Goal: Task Accomplishment & Management: Complete application form

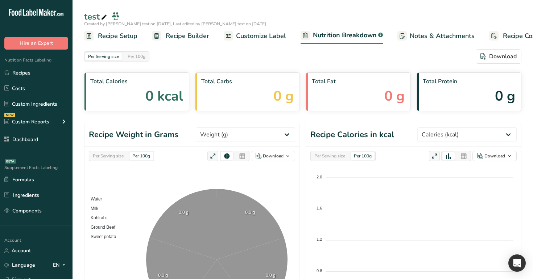
select select "Calories"
click at [36, 67] on link "Recipes" at bounding box center [36, 73] width 72 height 14
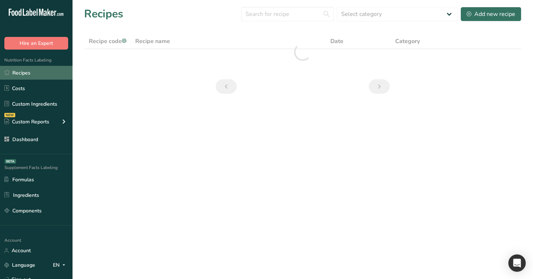
click at [37, 74] on link "Recipes" at bounding box center [36, 73] width 72 height 14
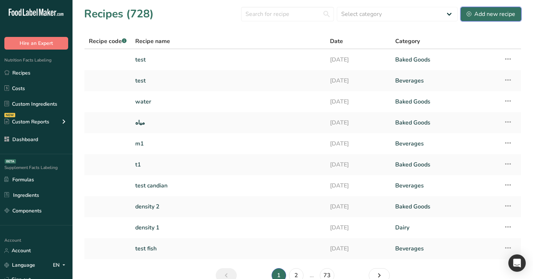
click at [498, 17] on div "Add new recipe" at bounding box center [490, 14] width 49 height 9
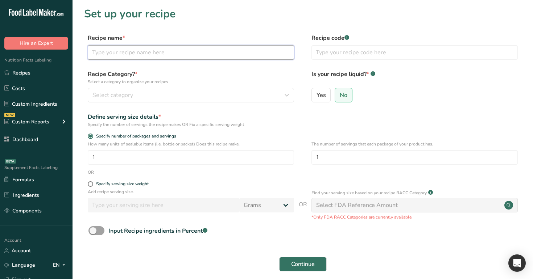
click at [247, 53] on input "text" at bounding box center [191, 52] width 206 height 14
type input "test candian 1"
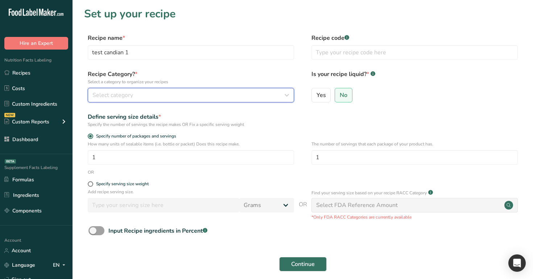
click at [211, 97] on div "Select category" at bounding box center [188, 95] width 192 height 9
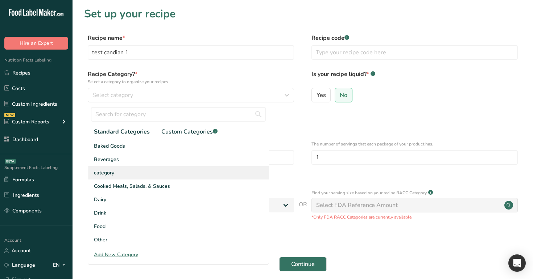
click at [189, 170] on div "category" at bounding box center [178, 172] width 180 height 13
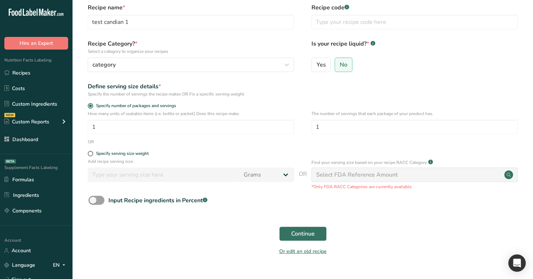
scroll to position [46, 0]
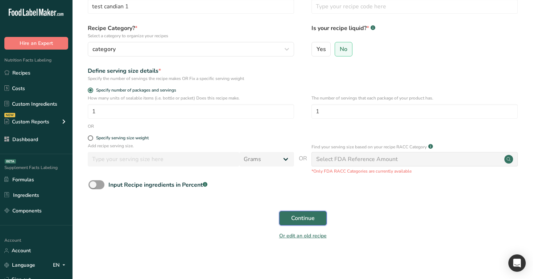
click at [306, 217] on span "Continue" at bounding box center [303, 218] width 24 height 9
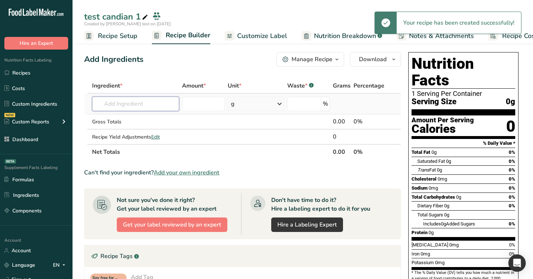
click at [145, 105] on input "text" at bounding box center [135, 104] width 87 height 14
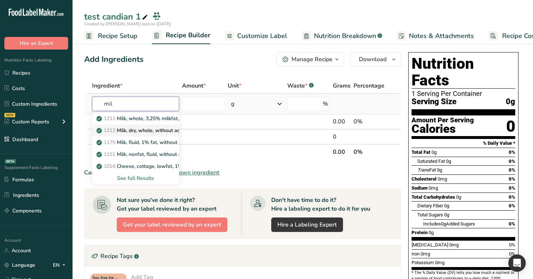
type input "mil"
click at [146, 130] on p "1212 Milk, dry, whole, without added vitamin D" at bounding box center [165, 131] width 135 height 8
type input "Milk, dry, whole, without added vitamin D"
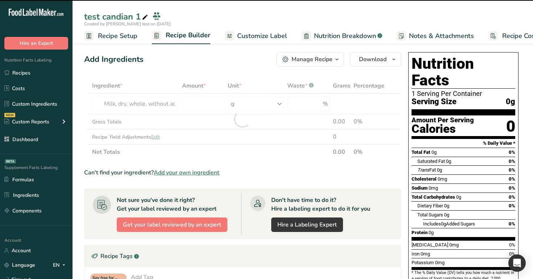
type input "0"
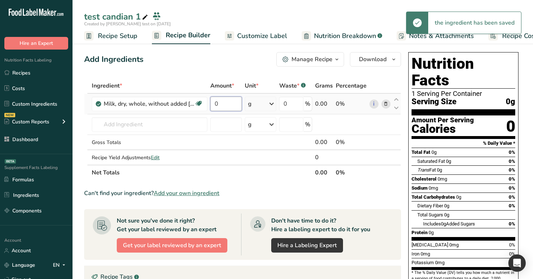
click at [224, 108] on input "0" at bounding box center [225, 104] width 31 height 14
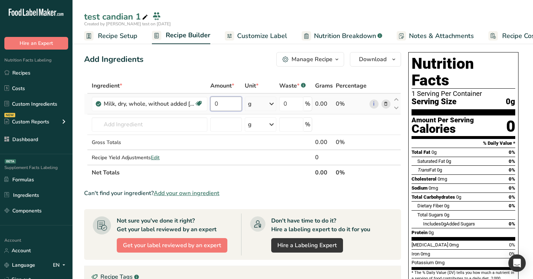
click at [222, 104] on input "0" at bounding box center [225, 104] width 31 height 14
type input "30"
click at [254, 65] on div "Add Ingredients Manage Recipe Delete Recipe Duplicate Recipe Scale Recipe Save …" at bounding box center [242, 59] width 317 height 14
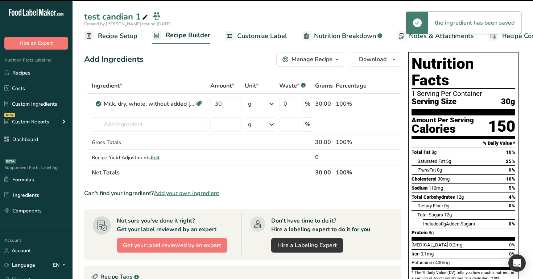
click at [269, 37] on span "Customize Label" at bounding box center [262, 36] width 50 height 10
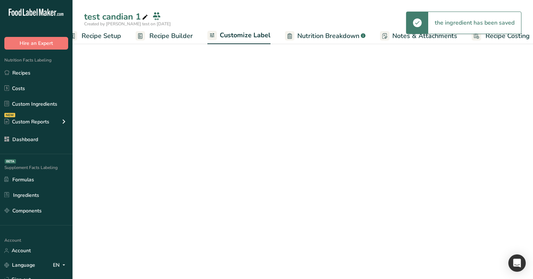
scroll to position [0, 25]
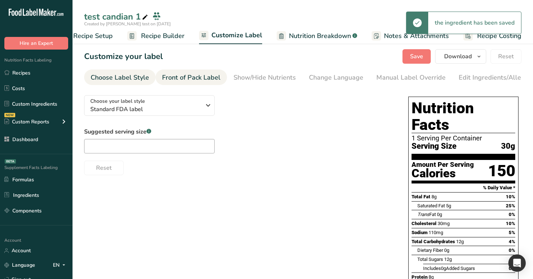
click at [189, 74] on div "Front of Pack Label" at bounding box center [191, 78] width 58 height 10
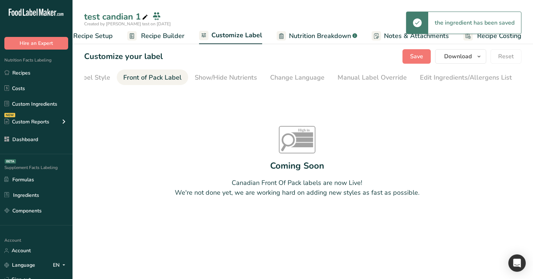
scroll to position [0, 0]
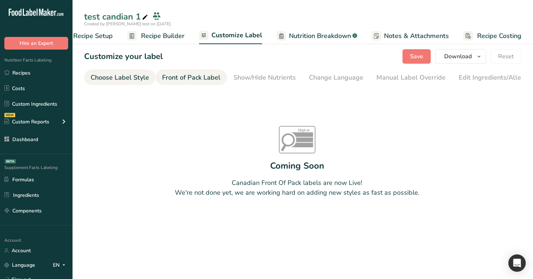
click at [110, 77] on div "Choose Label Style" at bounding box center [120, 78] width 58 height 10
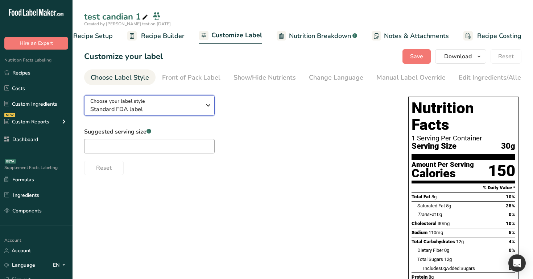
click at [146, 105] on div "Choose your label style Standard FDA label" at bounding box center [145, 105] width 111 height 16
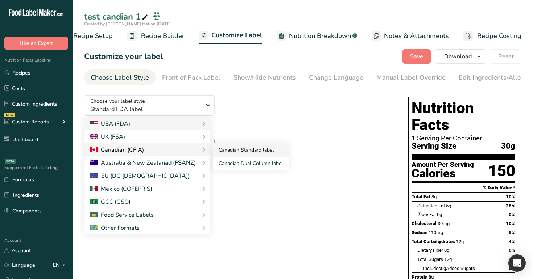
click at [243, 147] on link "Canadian Standard label" at bounding box center [251, 149] width 76 height 13
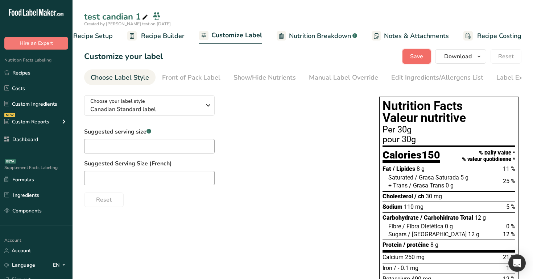
click at [415, 55] on span "Save" at bounding box center [416, 56] width 13 height 9
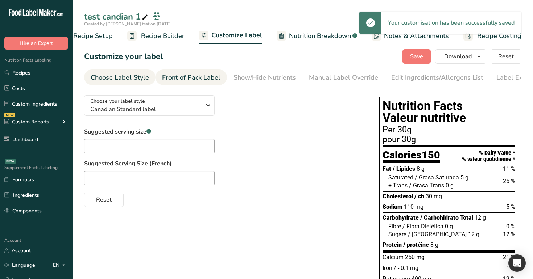
click at [212, 79] on div "Front of Pack Label" at bounding box center [191, 78] width 58 height 10
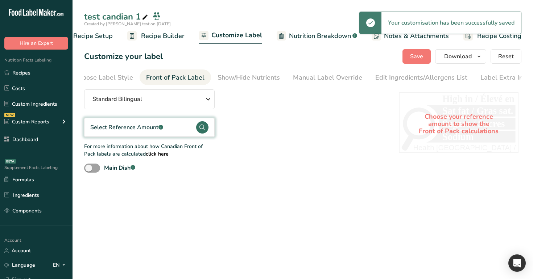
scroll to position [0, 22]
click at [179, 125] on div "Select Reference Amount .a-a{fill:#347362;}.b-a{fill:#fff;}" at bounding box center [149, 127] width 130 height 19
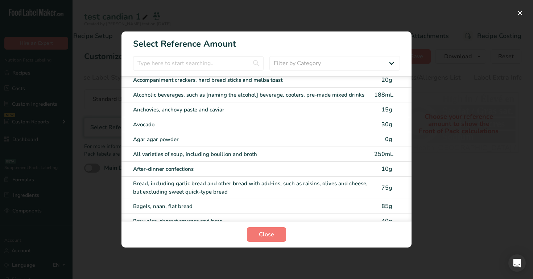
scroll to position [0, 0]
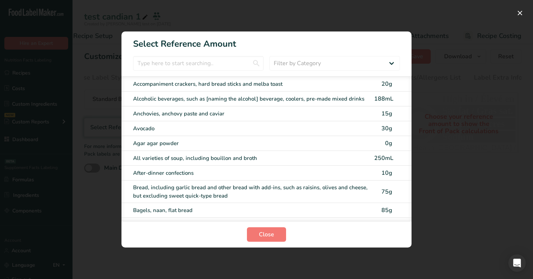
click at [366, 84] on div "Accompaniment crackers, hard bread sticks and melba toast" at bounding box center [251, 84] width 237 height 8
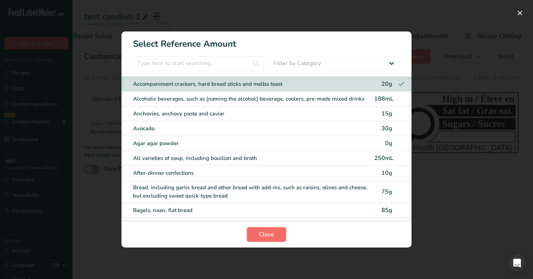
click at [266, 233] on span "Close" at bounding box center [266, 234] width 15 height 9
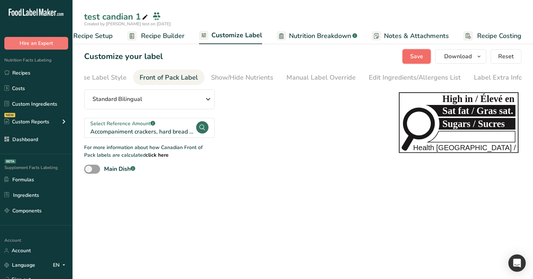
click at [415, 57] on span "Save" at bounding box center [416, 56] width 13 height 9
click at [415, 57] on div "Save Download Choose what to show on your downloaded label Recipe Name to appea…" at bounding box center [461, 56] width 119 height 14
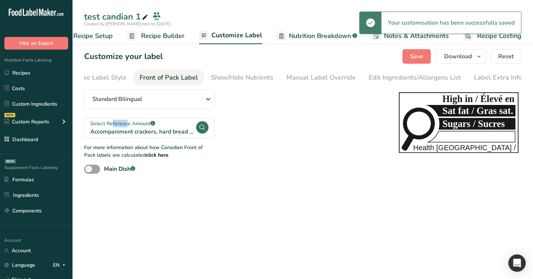
click at [157, 39] on span "Recipe Builder" at bounding box center [162, 36] width 43 height 10
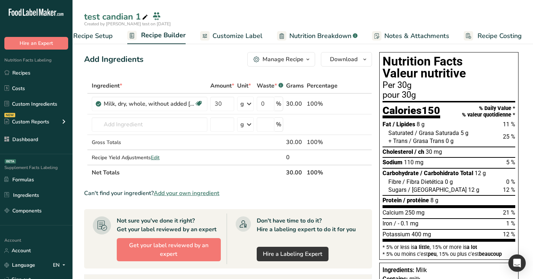
click at [503, 191] on span "12 %" at bounding box center [509, 190] width 12 height 7
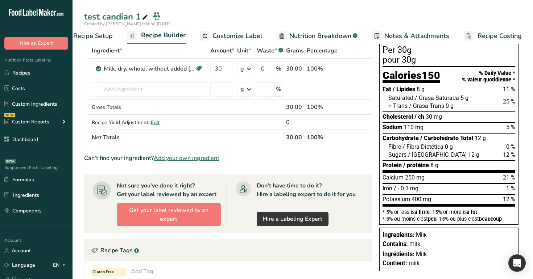
scroll to position [1, 0]
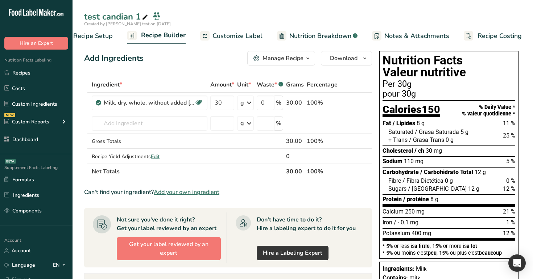
click at [249, 35] on span "Customize Label" at bounding box center [237, 36] width 50 height 10
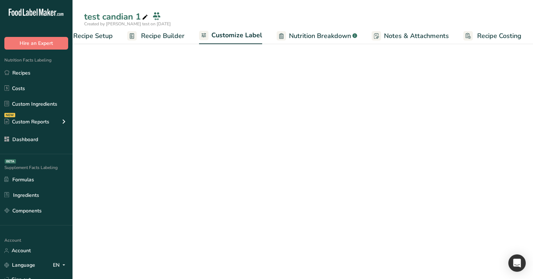
scroll to position [0, 25]
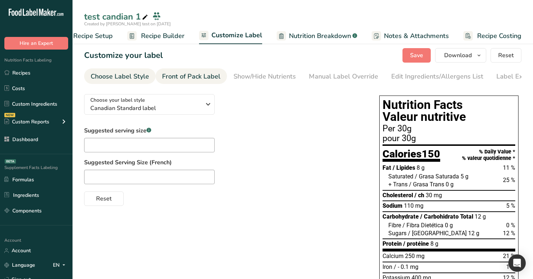
click at [200, 74] on div "Front of Pack Label" at bounding box center [191, 77] width 58 height 10
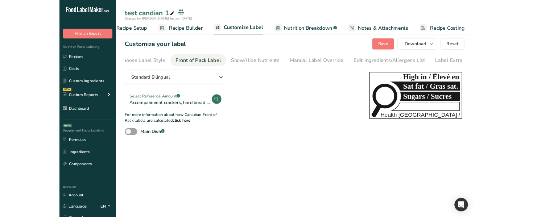
scroll to position [0, 22]
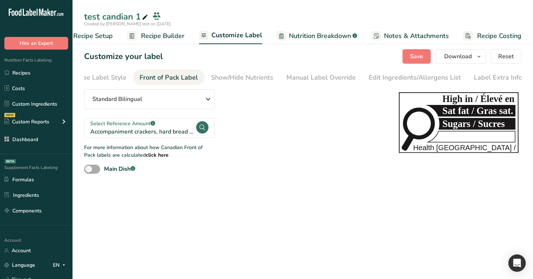
click at [95, 169] on span at bounding box center [92, 169] width 16 height 9
click at [89, 169] on input "Main Dish .a-a{fill:#347362;}.b-a{fill:#fff;}" at bounding box center [86, 169] width 5 height 5
checkbox input "true"
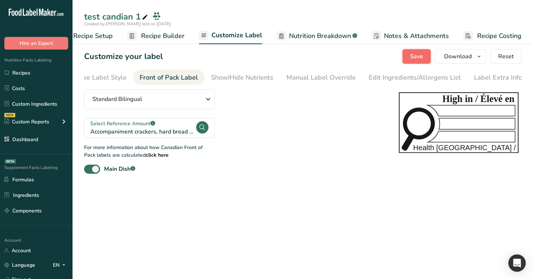
click at [405, 55] on button "Save" at bounding box center [416, 56] width 28 height 14
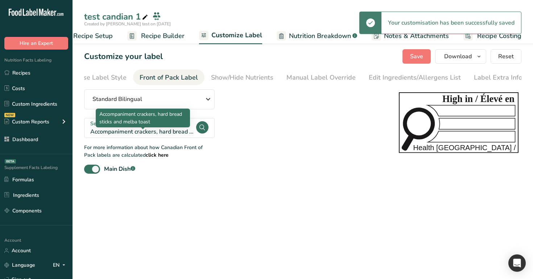
click at [168, 134] on div "Accompaniment crackers, hard bread sticks and melba toast" at bounding box center [142, 132] width 105 height 9
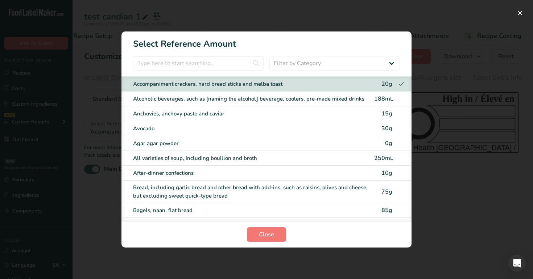
click at [462, 210] on div "FOP Category Selection Modal" at bounding box center [266, 139] width 533 height 279
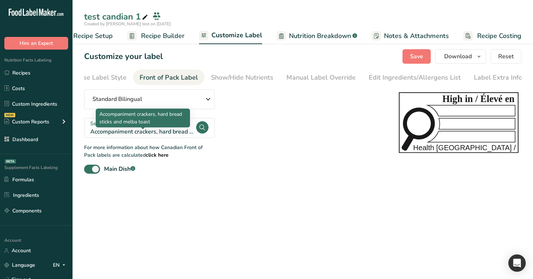
click at [180, 127] on div "Accompaniment crackers, hard bread sticks and melba toast" at bounding box center [143, 118] width 94 height 19
click at [179, 136] on div "Accompaniment crackers, hard bread sticks and melba toast" at bounding box center [142, 132] width 105 height 9
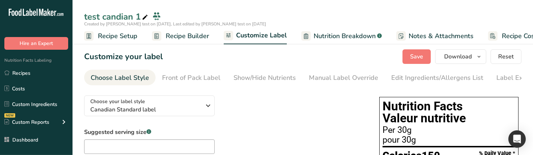
click at [185, 35] on span "Recipe Builder" at bounding box center [187, 36] width 43 height 10
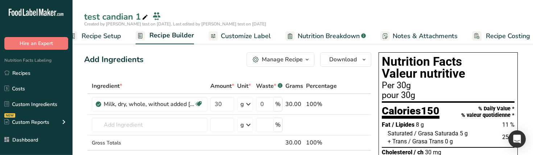
scroll to position [0, 25]
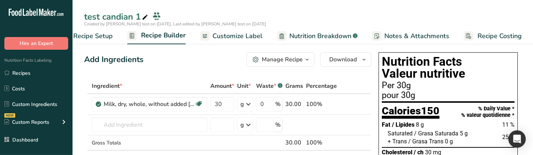
click at [238, 34] on span "Customize Label" at bounding box center [237, 36] width 50 height 10
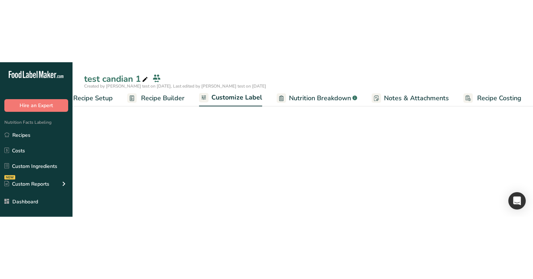
scroll to position [0, 25]
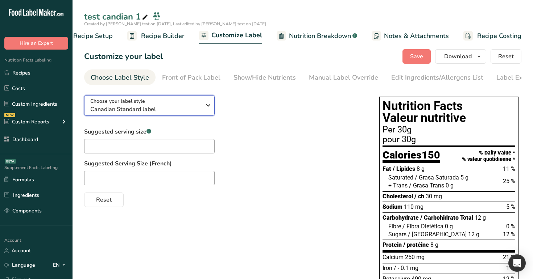
click at [176, 111] on span "Canadian Standard label" at bounding box center [145, 109] width 111 height 9
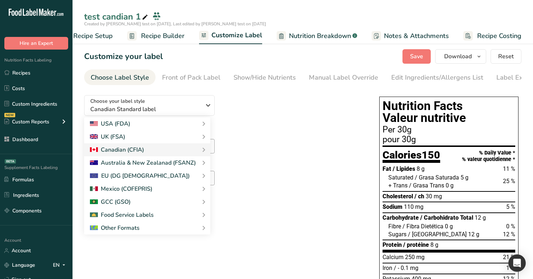
click at [282, 129] on div "Choose your label style Canadian Standard label USA (FDA) Standard FDA label Ta…" at bounding box center [224, 148] width 280 height 118
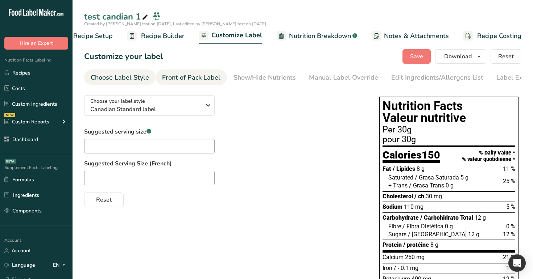
click at [196, 75] on div "Front of Pack Label" at bounding box center [191, 78] width 58 height 10
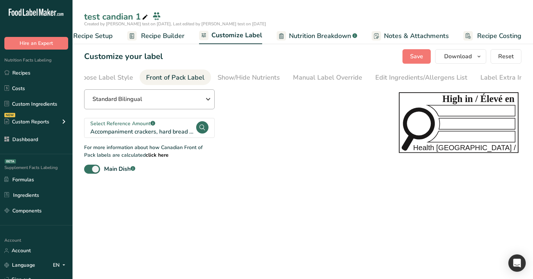
scroll to position [0, 22]
click at [169, 128] on div "Select Reference Amount .a-a{fill:#347362;}.b-a{fill:#fff;}" at bounding box center [142, 124] width 105 height 8
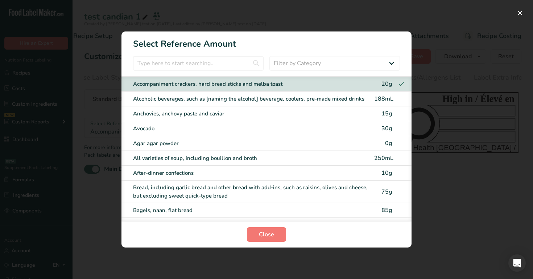
click at [332, 97] on div "Alcoholic beverages, such as [naming the alcohol] beverage, coolers, pre-made m…" at bounding box center [251, 99] width 237 height 8
checkbox input "false"
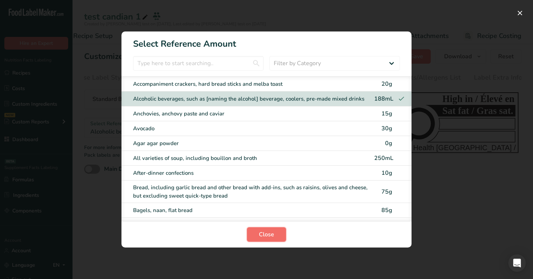
click at [268, 217] on span "Close" at bounding box center [266, 234] width 15 height 9
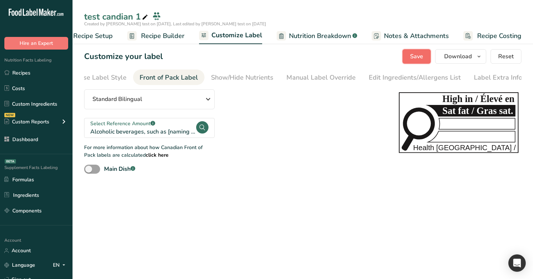
click at [413, 55] on span "Save" at bounding box center [416, 56] width 13 height 9
click at [407, 56] on button "Save" at bounding box center [416, 56] width 28 height 14
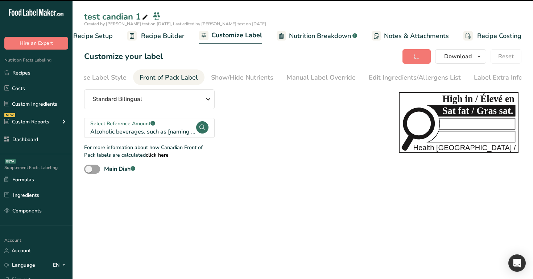
click at [163, 36] on span "Recipe Builder" at bounding box center [162, 36] width 43 height 10
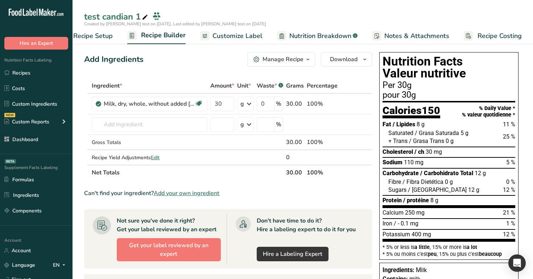
click at [250, 39] on span "Customize Label" at bounding box center [237, 36] width 50 height 10
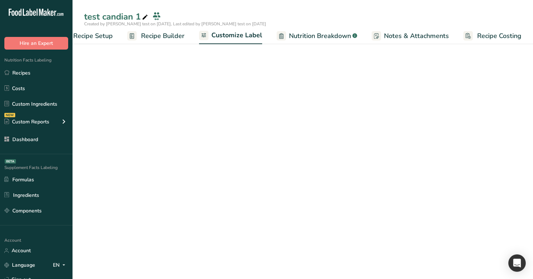
scroll to position [0, 25]
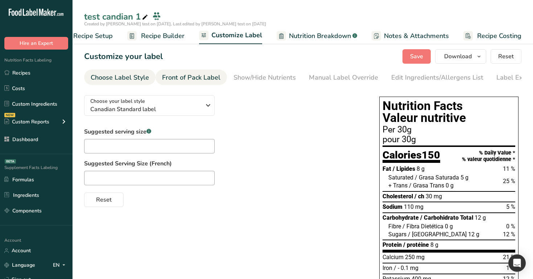
click at [197, 76] on div "Front of Pack Label" at bounding box center [191, 78] width 58 height 10
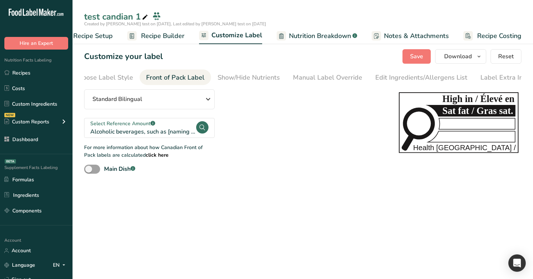
scroll to position [0, 22]
click at [266, 164] on div "Standard Bilingual Standard Bilingual Standard English Only Linear Bilingual St…" at bounding box center [234, 131] width 300 height 84
click at [180, 39] on span "Recipe Builder" at bounding box center [162, 36] width 43 height 10
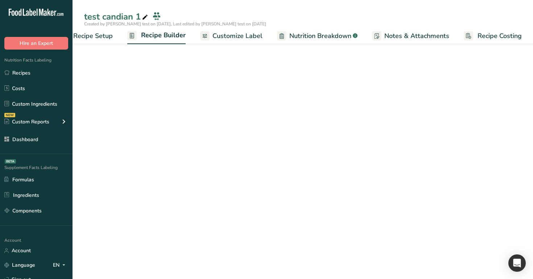
scroll to position [0, 25]
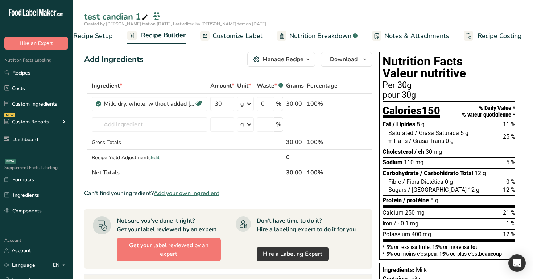
click at [231, 37] on span "Customize Label" at bounding box center [237, 36] width 50 height 10
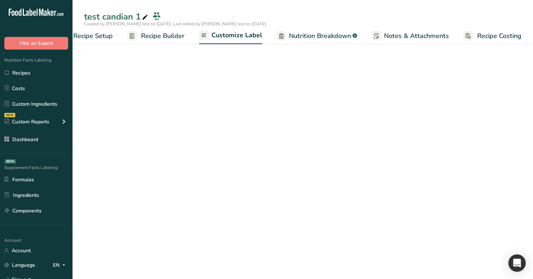
scroll to position [0, 25]
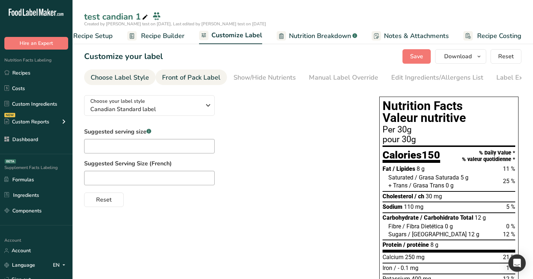
click at [201, 72] on link "Front of Pack Label" at bounding box center [191, 78] width 58 height 16
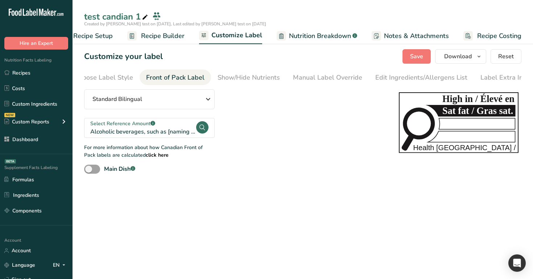
scroll to position [0, 22]
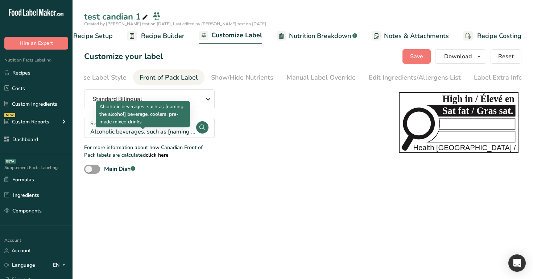
click at [191, 133] on div "Alcoholic beverages, such as [naming the alcohol] beverage, coolers, pre-made m…" at bounding box center [142, 132] width 105 height 9
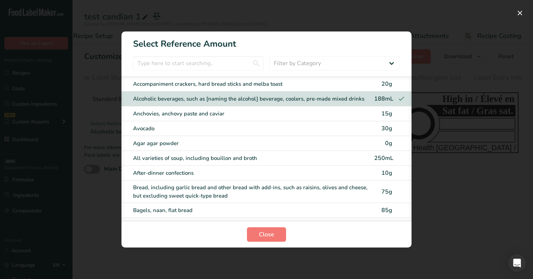
click at [326, 159] on div "All varieties of soup, including bouillon and broth" at bounding box center [251, 158] width 237 height 8
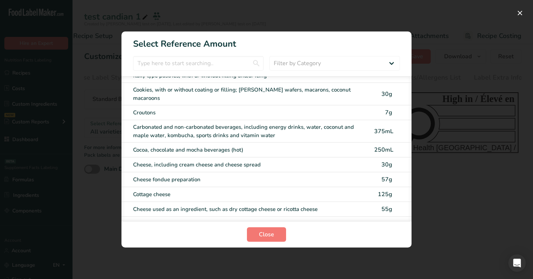
scroll to position [444, 0]
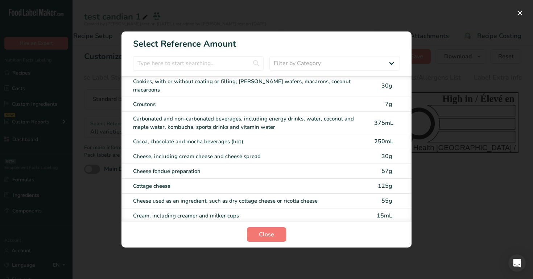
click at [339, 182] on div "Cottage cheese" at bounding box center [251, 186] width 237 height 8
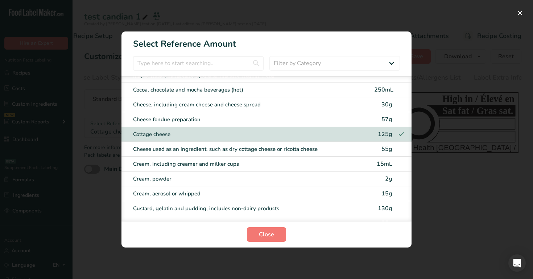
scroll to position [508, 0]
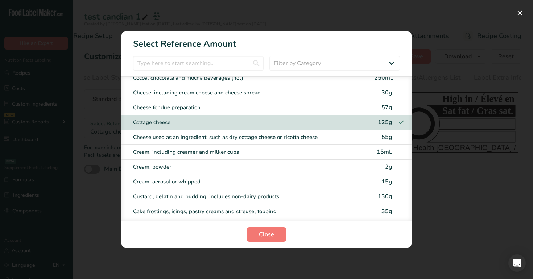
click at [336, 189] on div "Custard, gelatin and pudding, includes non-dairy products 130g" at bounding box center [266, 196] width 290 height 15
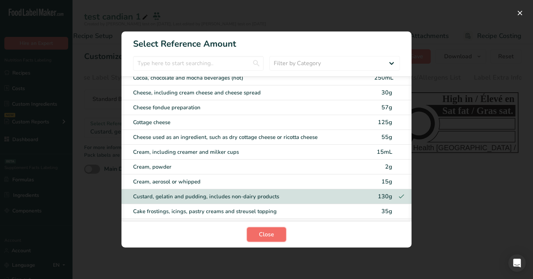
click at [267, 217] on button "Close" at bounding box center [266, 235] width 39 height 14
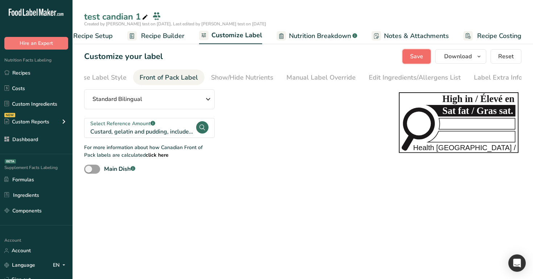
click at [419, 59] on span "Save" at bounding box center [416, 56] width 13 height 9
click at [420, 57] on span "Save" at bounding box center [416, 56] width 13 height 9
click at [420, 57] on div "Save Download Choose what to show on your downloaded label Recipe Name to appea…" at bounding box center [461, 56] width 119 height 14
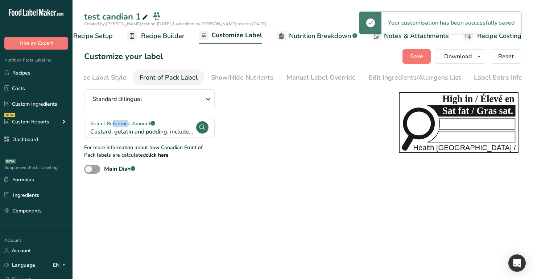
click at [166, 38] on span "Recipe Builder" at bounding box center [162, 36] width 43 height 10
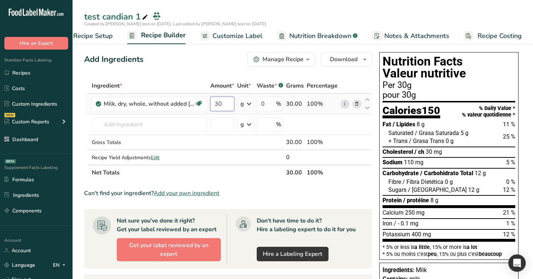
click at [222, 103] on input "30" at bounding box center [222, 104] width 24 height 14
type input "3"
type input "9"
click at [204, 58] on div "Add Ingredients Manage Recipe Delete Recipe Duplicate Recipe Scale Recipe Save …" at bounding box center [228, 59] width 288 height 14
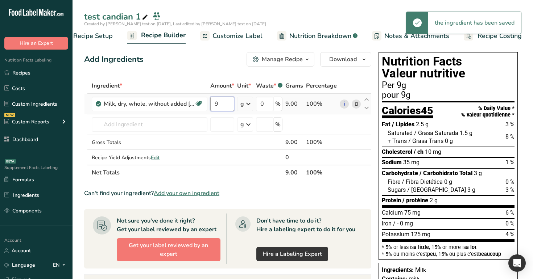
click at [223, 107] on input "9" at bounding box center [222, 104] width 24 height 14
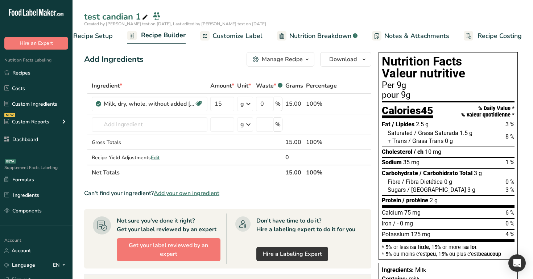
click at [216, 62] on div "Add Ingredients Manage Recipe Delete Recipe Duplicate Recipe Scale Recipe Save …" at bounding box center [227, 59] width 287 height 14
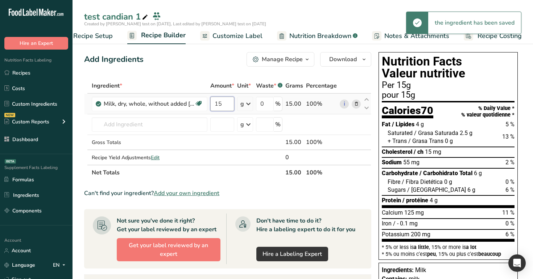
click at [231, 105] on input "15" at bounding box center [222, 104] width 24 height 14
type input "1"
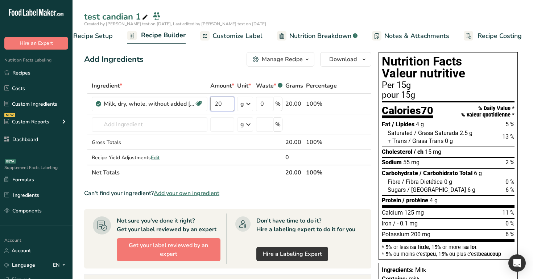
type input "20"
click at [207, 66] on div "Add Ingredients Manage Recipe Delete Recipe Duplicate Recipe Scale Recipe Save …" at bounding box center [227, 59] width 287 height 14
click at [226, 38] on span "Customize Label" at bounding box center [237, 36] width 50 height 10
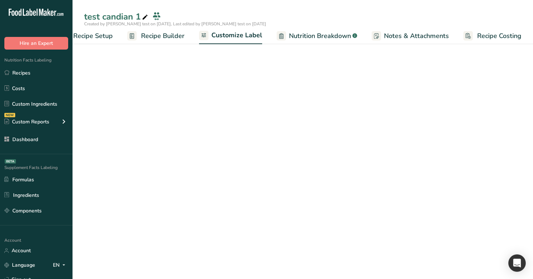
scroll to position [0, 25]
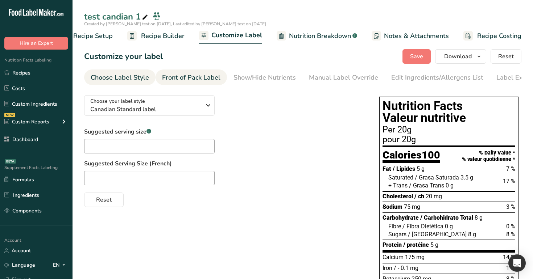
click at [201, 82] on div "Front of Pack Label" at bounding box center [191, 78] width 58 height 10
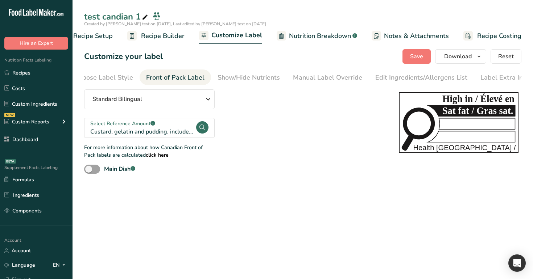
scroll to position [0, 22]
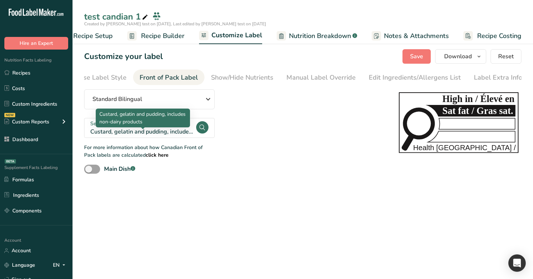
click at [184, 135] on div "Custard, gelatin and pudding, includes non-dairy products" at bounding box center [142, 132] width 105 height 9
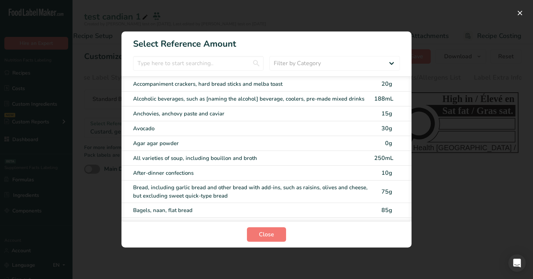
click at [316, 158] on div "All varieties of soup, including bouillon and broth" at bounding box center [251, 158] width 237 height 8
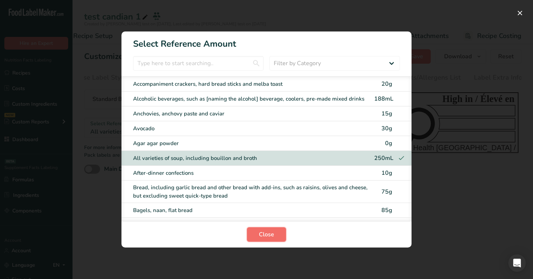
click at [273, 217] on span "Close" at bounding box center [266, 234] width 15 height 9
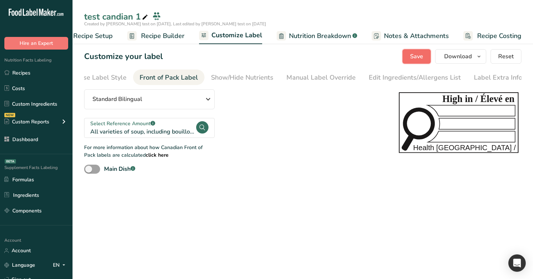
click at [404, 55] on button "Save" at bounding box center [416, 56] width 28 height 14
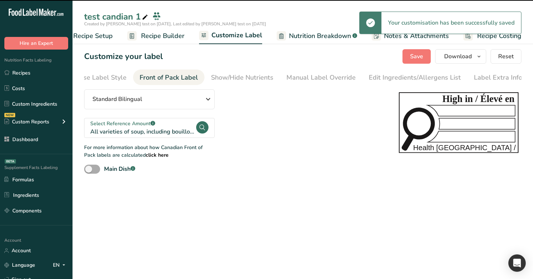
click at [97, 172] on span at bounding box center [92, 169] width 16 height 9
click at [89, 172] on input "Main Dish .a-a{fill:#347362;}.b-a{fill:#fff;}" at bounding box center [86, 169] width 5 height 5
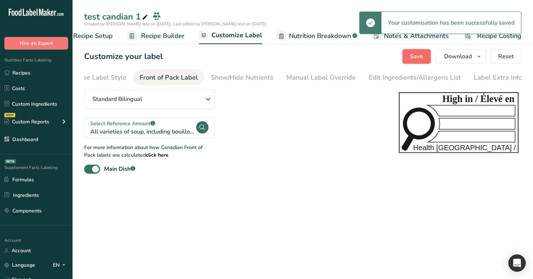
click at [416, 57] on span "Save" at bounding box center [416, 56] width 13 height 9
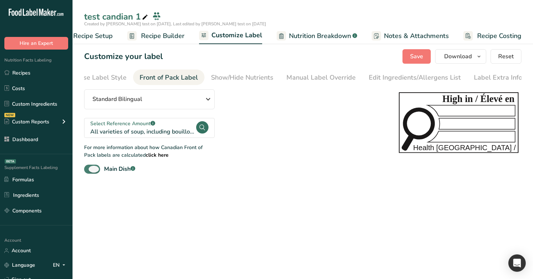
click at [93, 170] on span at bounding box center [92, 169] width 16 height 9
click at [89, 170] on input "Main Dish .a-a{fill:#347362;}.b-a{fill:#fff;}" at bounding box center [86, 169] width 5 height 5
click at [93, 170] on span at bounding box center [92, 169] width 16 height 9
click at [89, 170] on input "Main Dish .a-a{fill:#347362;}.b-a{fill:#fff;}" at bounding box center [86, 169] width 5 height 5
checkbox input "true"
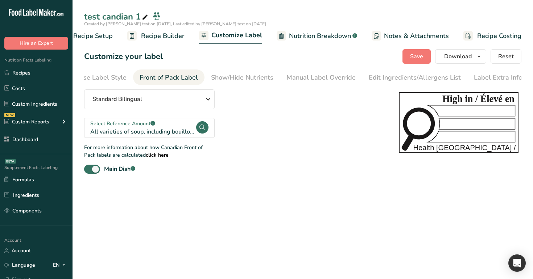
click at [178, 38] on span "Recipe Builder" at bounding box center [162, 36] width 43 height 10
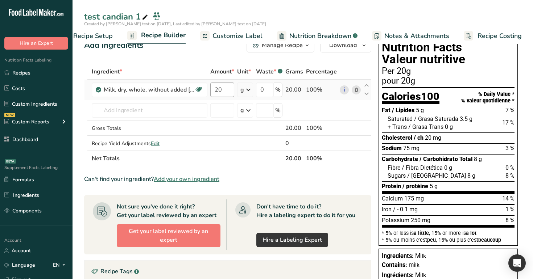
scroll to position [17, 0]
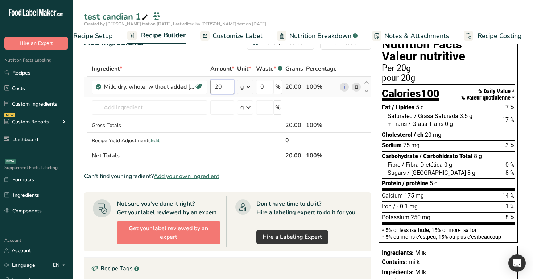
click at [224, 81] on input "20" at bounding box center [222, 87] width 24 height 14
click at [225, 89] on input "20" at bounding box center [222, 87] width 24 height 14
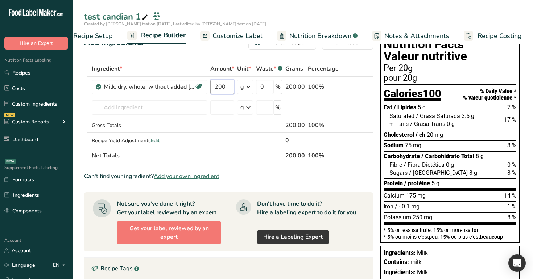
type input "200"
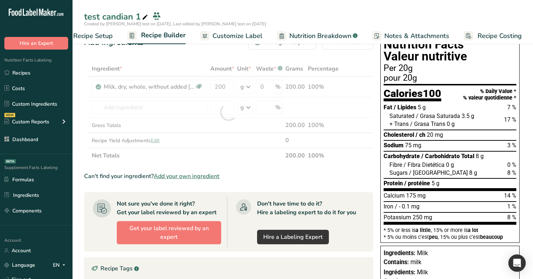
click at [236, 48] on div "Add Ingredients Manage Recipe Delete Recipe Duplicate Recipe Scale Recipe Save …" at bounding box center [228, 42] width 289 height 14
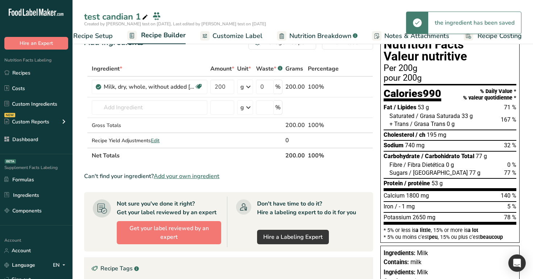
click at [237, 37] on span "Customize Label" at bounding box center [237, 36] width 50 height 10
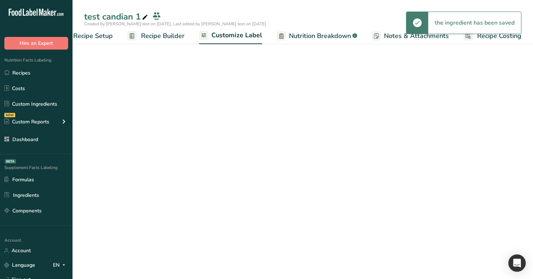
scroll to position [0, 25]
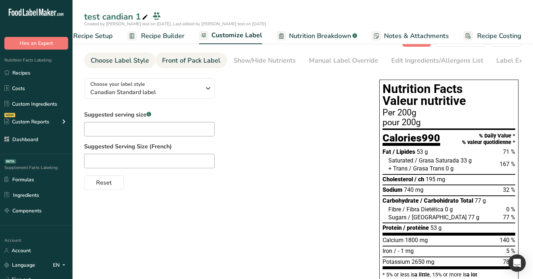
click at [201, 64] on div "Front of Pack Label" at bounding box center [191, 61] width 58 height 10
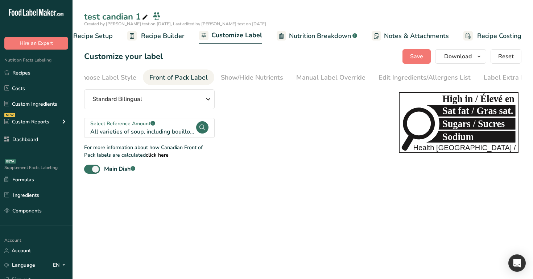
scroll to position [0, 22]
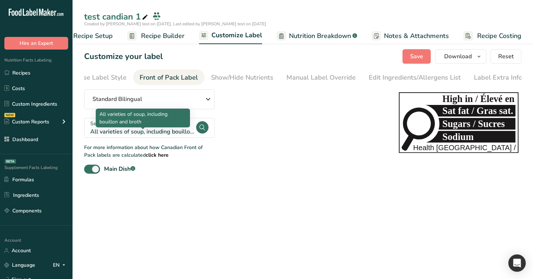
click at [179, 133] on div "All varieties of soup, including bouillon and broth" at bounding box center [142, 132] width 105 height 9
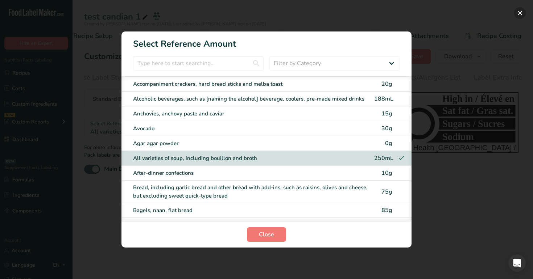
click at [521, 15] on button "FOP Category Selection Modal" at bounding box center [520, 13] width 12 height 12
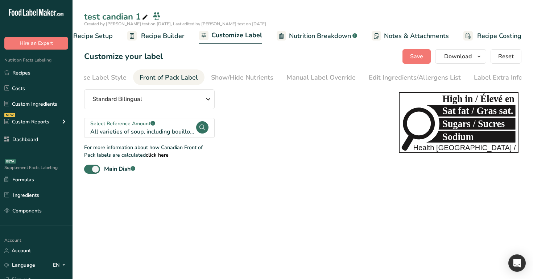
click at [159, 39] on span "Recipe Builder" at bounding box center [162, 36] width 43 height 10
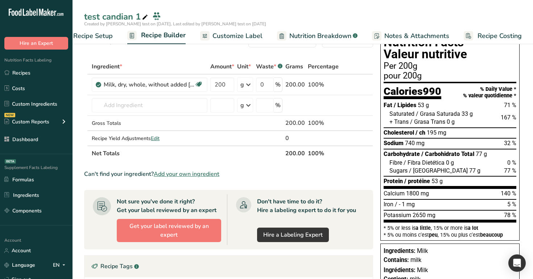
scroll to position [24, 0]
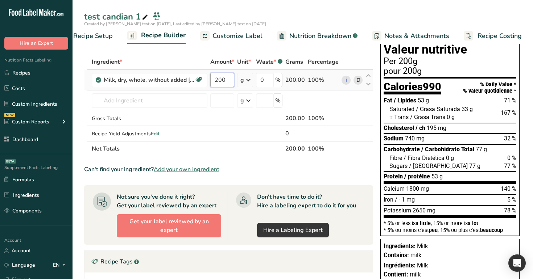
click at [230, 81] on input "200" at bounding box center [222, 80] width 24 height 14
type input "2"
type input "150"
click at [308, 25] on div "Created by [PERSON_NAME] test on [DATE], Last edited by [PERSON_NAME] test on […" at bounding box center [302, 24] width 460 height 7
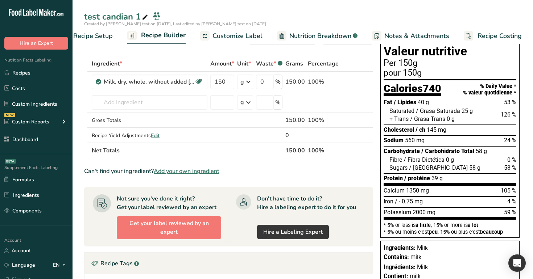
scroll to position [22, 0]
click at [257, 37] on span "Customize Label" at bounding box center [237, 36] width 50 height 10
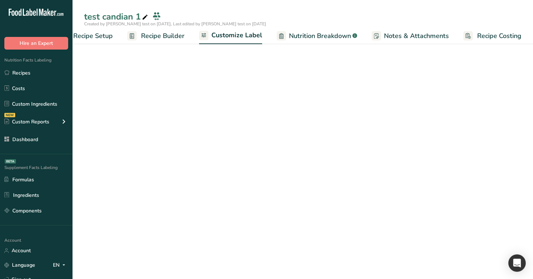
scroll to position [0, 25]
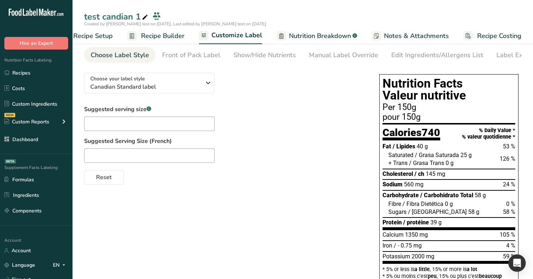
click at [155, 36] on span "Recipe Builder" at bounding box center [162, 36] width 43 height 10
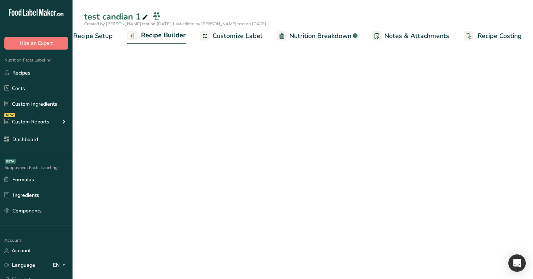
scroll to position [0, 25]
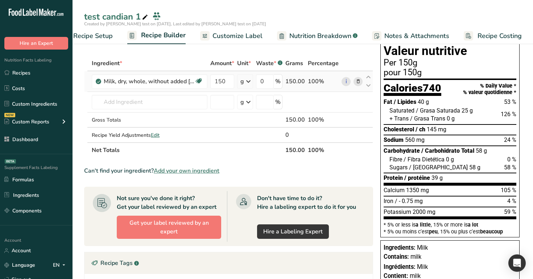
click at [357, 83] on icon at bounding box center [357, 82] width 5 height 8
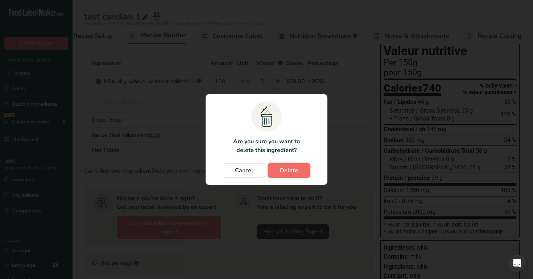
click at [297, 165] on button "Delete" at bounding box center [289, 170] width 42 height 14
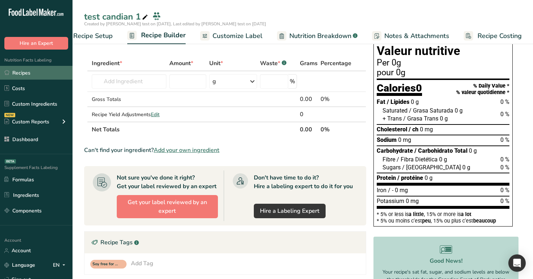
click at [26, 70] on link "Recipes" at bounding box center [36, 73] width 72 height 14
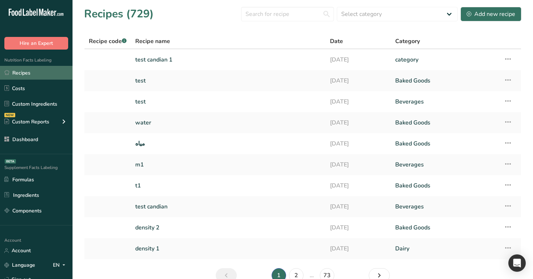
click at [32, 74] on link "Recipes" at bounding box center [36, 73] width 72 height 14
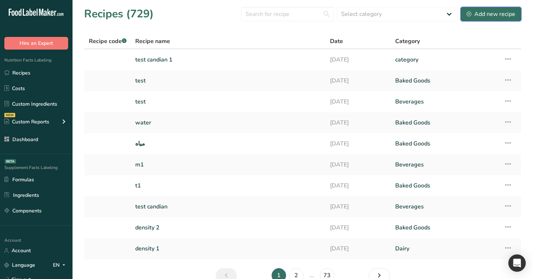
click at [478, 13] on div "Add new recipe" at bounding box center [490, 14] width 49 height 9
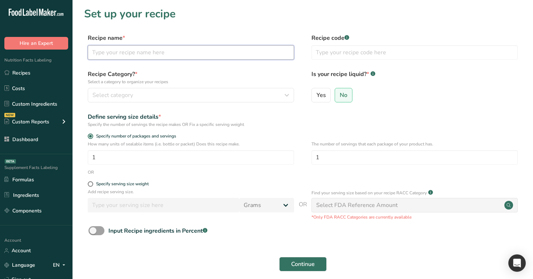
click at [228, 56] on input "text" at bounding box center [191, 52] width 206 height 14
type input "test fop main dish"
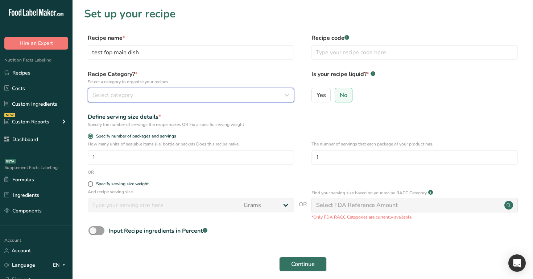
click at [275, 100] on button "Select category" at bounding box center [191, 95] width 206 height 14
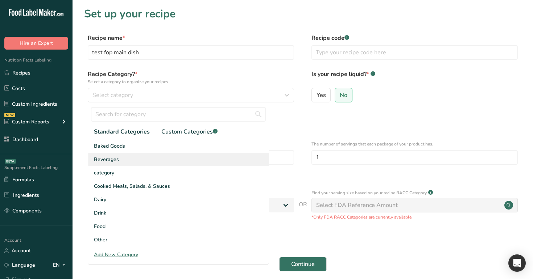
click at [246, 161] on div "Beverages" at bounding box center [178, 159] width 180 height 13
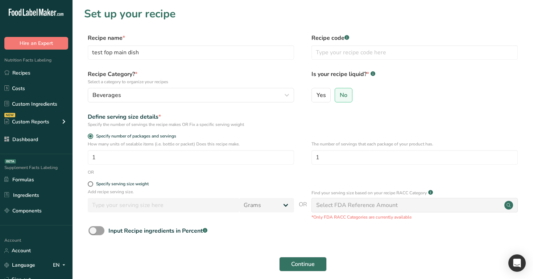
click at [304, 217] on div "Continue" at bounding box center [302, 264] width 437 height 23
click at [304, 217] on span "Continue" at bounding box center [303, 264] width 24 height 9
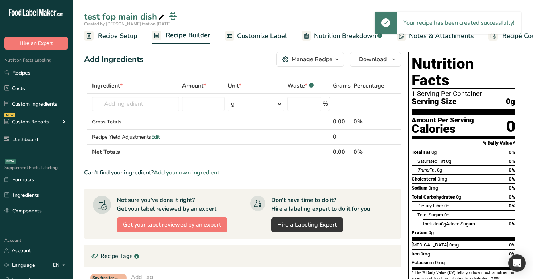
scroll to position [12, 0]
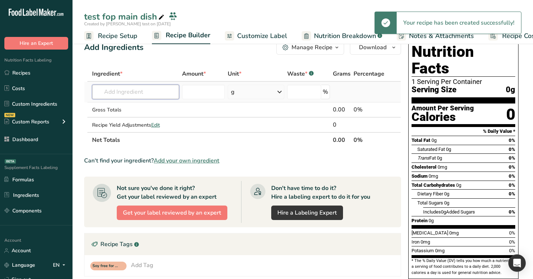
click at [134, 92] on input "text" at bounding box center [135, 92] width 87 height 14
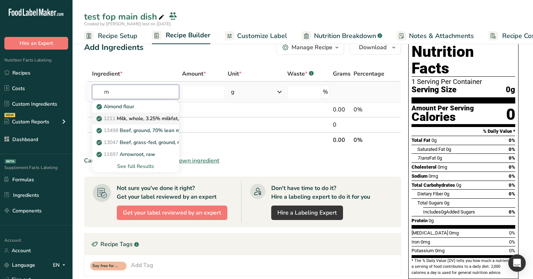
type input "m"
click at [131, 122] on p "1211 Milk, whole, 3.25% milkfat, without added vitamin A and vitamin D" at bounding box center [194, 119] width 193 height 8
type input "Milk, whole, 3.25% milkfat, without added vitamin A and [MEDICAL_DATA]"
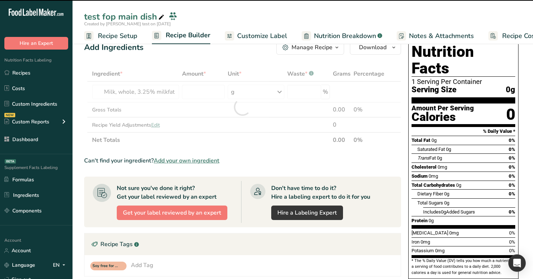
type input "0"
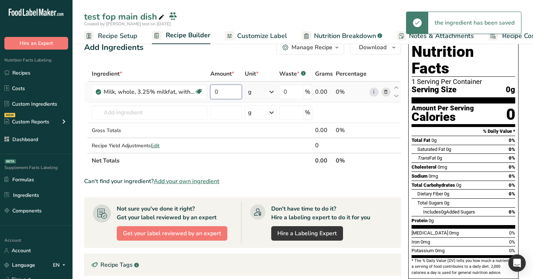
click at [218, 91] on input "0" at bounding box center [225, 92] width 31 height 14
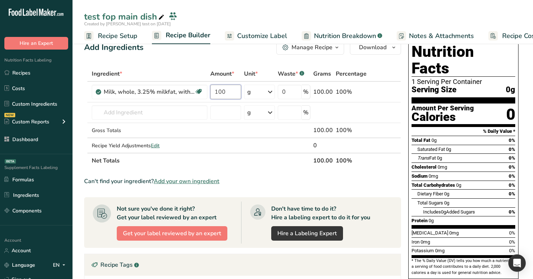
type input "100"
click at [265, 51] on div "Add Ingredients Manage Recipe Delete Recipe Duplicate Recipe Scale Recipe Save …" at bounding box center [242, 47] width 317 height 14
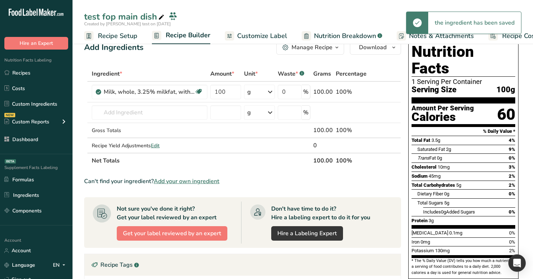
click at [271, 40] on span "Customize Label" at bounding box center [262, 36] width 50 height 10
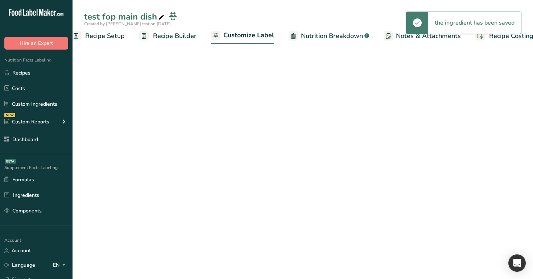
scroll to position [0, 25]
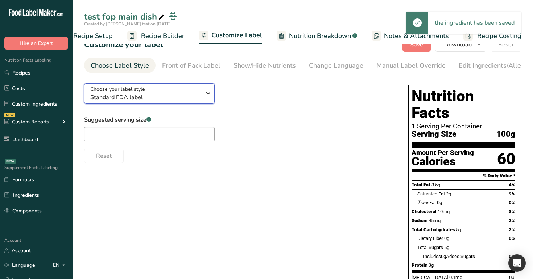
click at [180, 94] on div "Choose your label style Standard FDA label" at bounding box center [145, 94] width 111 height 16
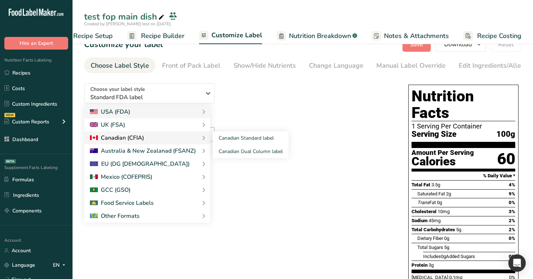
click at [144, 138] on div "Canadian (CFIA)" at bounding box center [147, 138] width 114 height 9
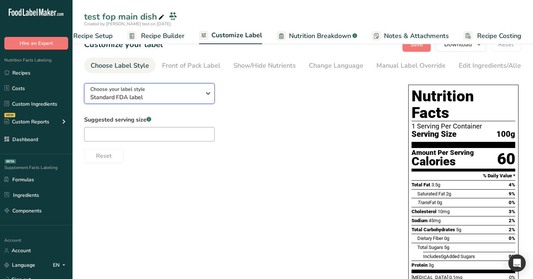
click at [180, 98] on span "Standard FDA label" at bounding box center [145, 97] width 111 height 9
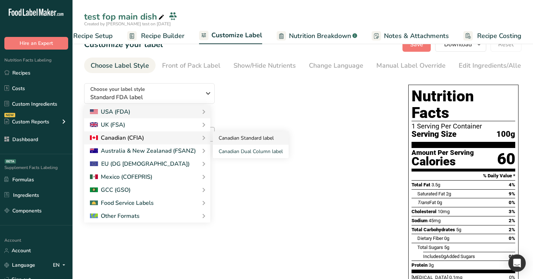
click at [233, 139] on link "Canadian Standard label" at bounding box center [251, 138] width 76 height 13
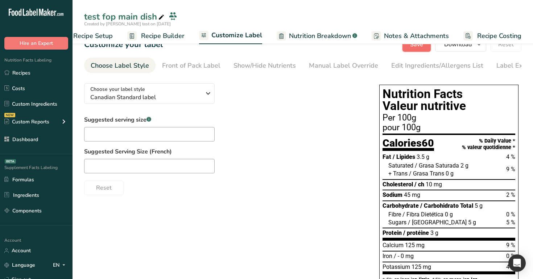
click at [413, 49] on span "Save" at bounding box center [416, 44] width 13 height 9
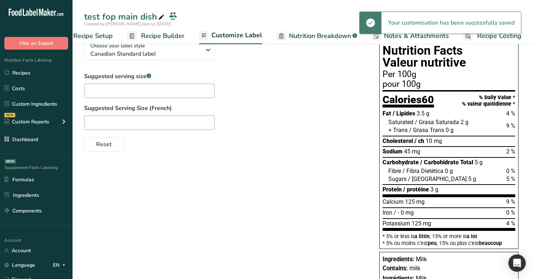
scroll to position [57, 0]
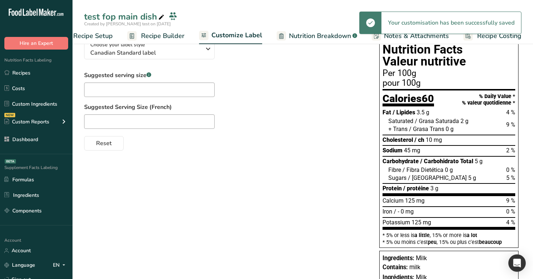
click at [159, 39] on span "Recipe Builder" at bounding box center [162, 36] width 43 height 10
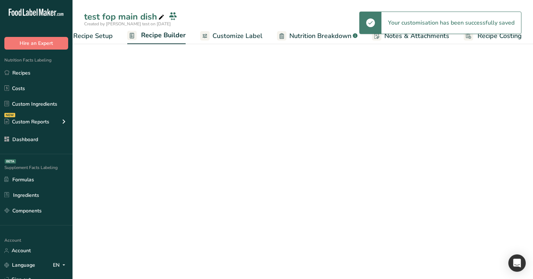
scroll to position [0, 25]
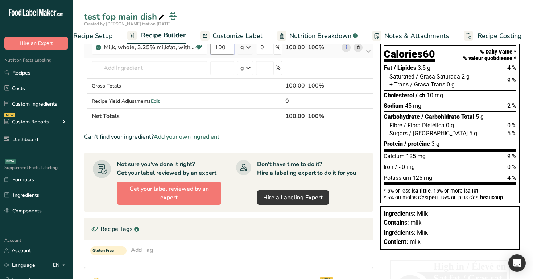
click at [226, 45] on input "100" at bounding box center [222, 47] width 24 height 14
type input "110"
click at [304, 10] on div "test fop main dish" at bounding box center [302, 16] width 460 height 13
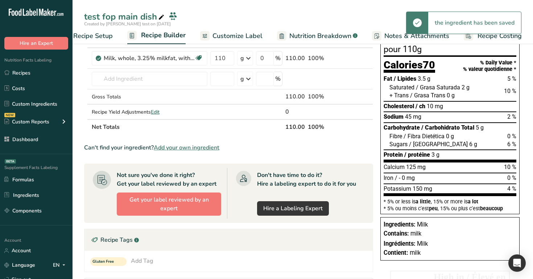
scroll to position [42, 0]
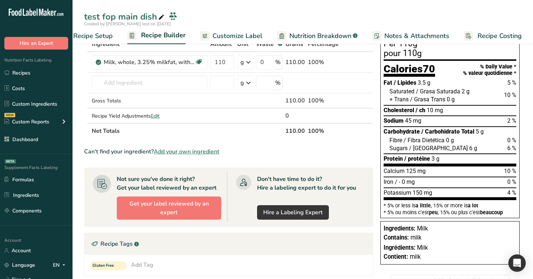
click at [233, 37] on span "Customize Label" at bounding box center [237, 36] width 50 height 10
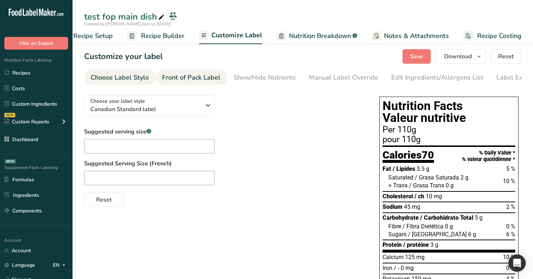
click at [198, 77] on div "Front of Pack Label" at bounding box center [191, 78] width 58 height 10
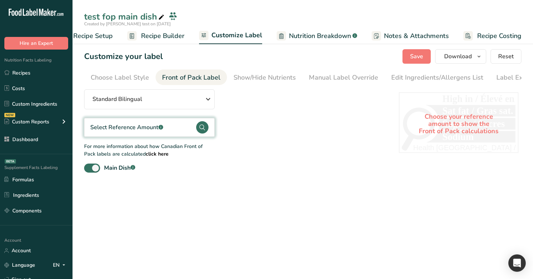
scroll to position [0, 22]
click at [160, 126] on div ".a-a{fill:#347362;}.b-a{fill:#fff;}" at bounding box center [160, 127] width 5 height 9
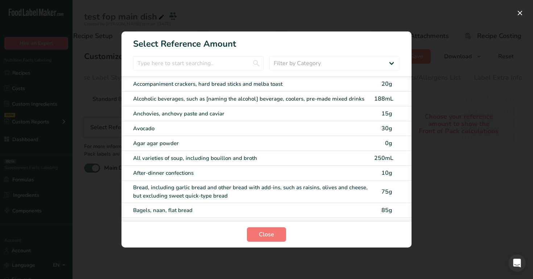
click at [219, 174] on div "After-dinner confections" at bounding box center [251, 173] width 237 height 8
checkbox input "false"
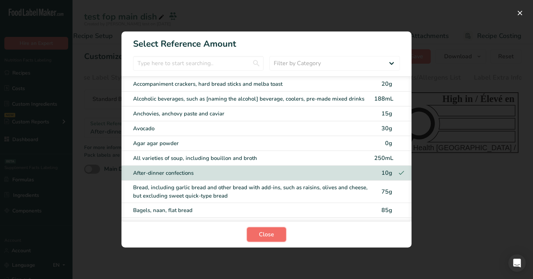
click at [272, 217] on span "Close" at bounding box center [266, 234] width 15 height 9
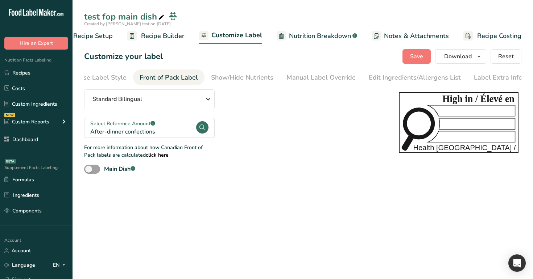
click at [163, 128] on div "Select Reference Amount .a-a{fill:#347362;}.b-a{fill:#fff;}" at bounding box center [142, 124] width 105 height 8
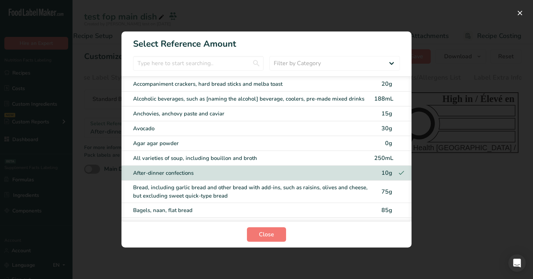
click at [226, 146] on div "Agar agar powder" at bounding box center [251, 143] width 237 height 8
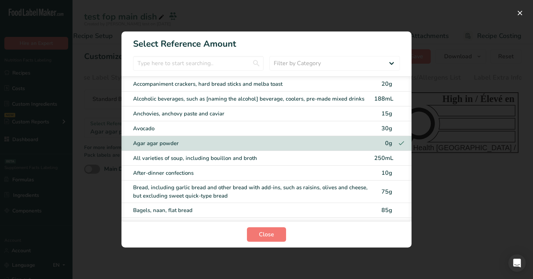
click at [239, 128] on div "Avocado" at bounding box center [251, 129] width 237 height 8
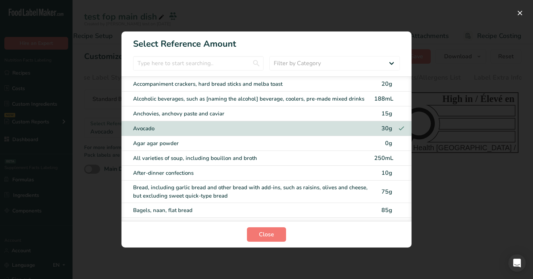
click at [250, 116] on div "Anchovies, anchovy paste and caviar" at bounding box center [251, 114] width 237 height 8
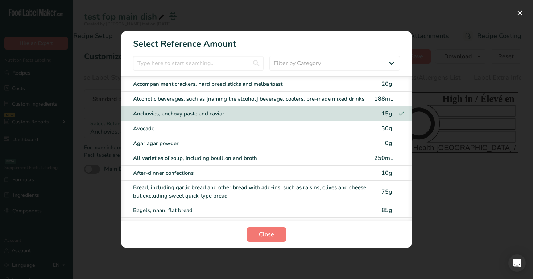
click at [246, 130] on div "Avocado" at bounding box center [251, 129] width 237 height 8
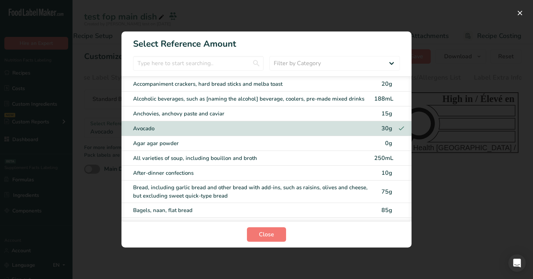
click at [245, 144] on div "Agar agar powder" at bounding box center [251, 143] width 237 height 8
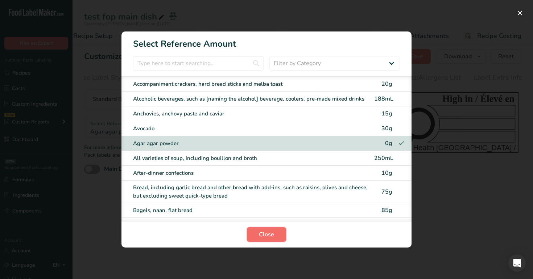
click at [262, 217] on span "Close" at bounding box center [266, 234] width 15 height 9
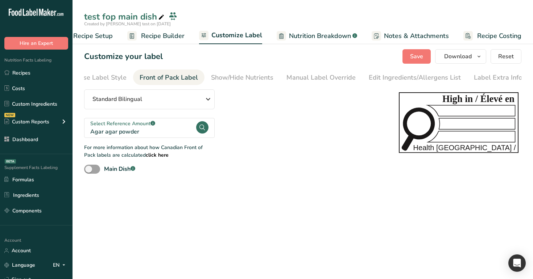
click at [172, 41] on link "Recipe Builder" at bounding box center [155, 36] width 57 height 16
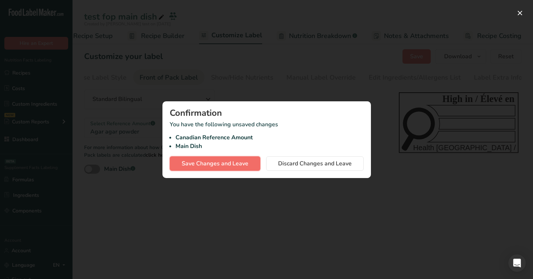
click at [239, 158] on button "Save Changes and Leave" at bounding box center [215, 164] width 91 height 14
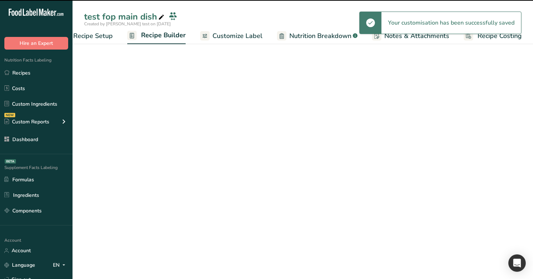
scroll to position [0, 25]
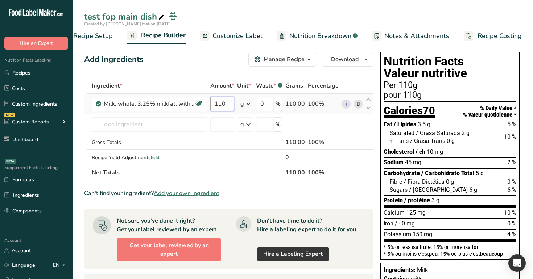
click at [233, 106] on input "110" at bounding box center [222, 104] width 24 height 14
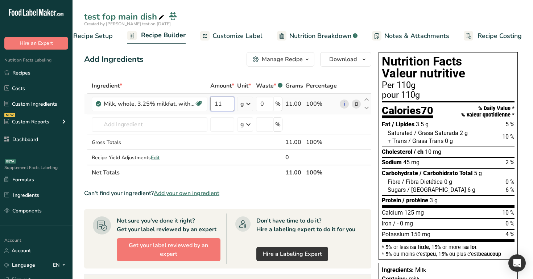
type input "1"
type input "30"
click at [234, 75] on div "Add Ingredients Manage Recipe Delete Recipe Duplicate Recipe Scale Recipe Save …" at bounding box center [229, 251] width 291 height 405
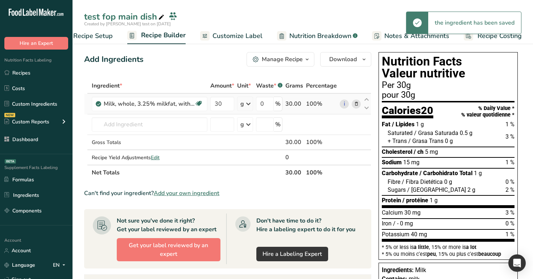
click at [358, 103] on icon at bounding box center [356, 104] width 5 height 8
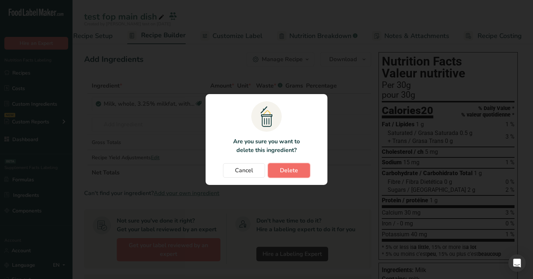
click at [287, 171] on span "Delete" at bounding box center [289, 170] width 18 height 9
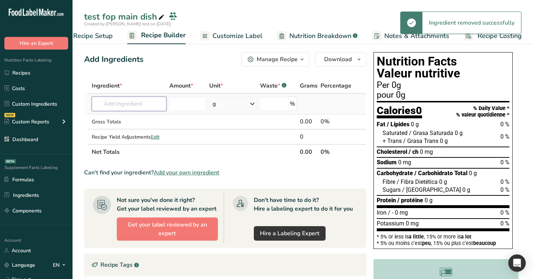
click at [148, 109] on input "text" at bounding box center [129, 104] width 75 height 14
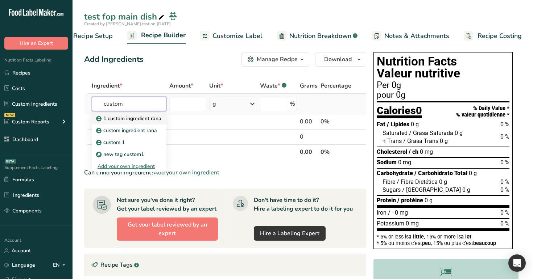
type input "custom"
click at [130, 122] on p "1 custom ingredient rana" at bounding box center [129, 119] width 64 height 8
type input "1 custom ingredient rana"
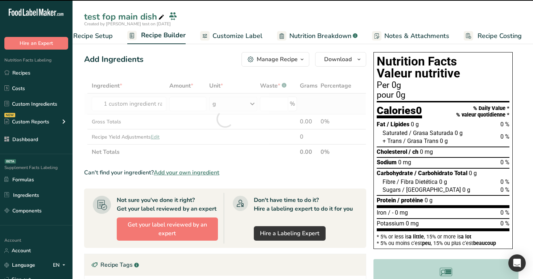
type input "0"
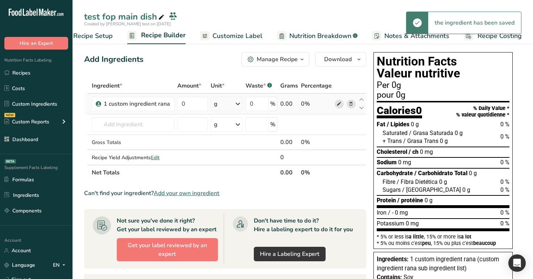
click at [340, 103] on icon at bounding box center [338, 104] width 5 height 8
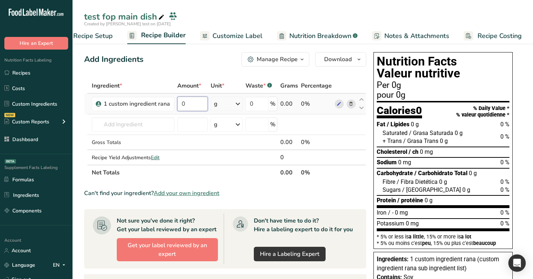
click at [194, 103] on input "0" at bounding box center [192, 104] width 30 height 14
type input "1"
click at [225, 68] on div "Add Ingredients Manage Recipe Delete Recipe Duplicate Recipe Scale Recipe Save …" at bounding box center [227, 251] width 286 height 405
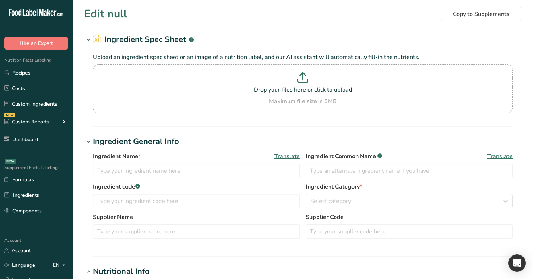
type input "1 custom ingredient rana"
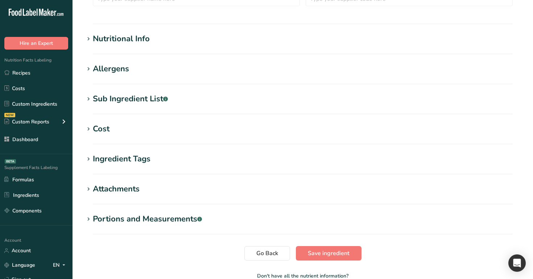
scroll to position [230, 0]
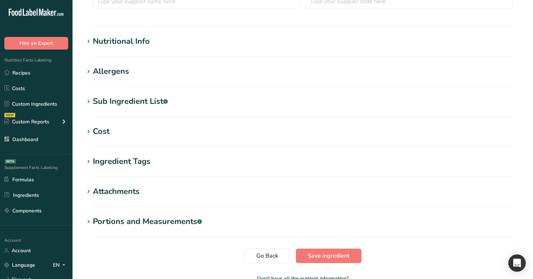
click at [189, 44] on h1 "Nutritional Info" at bounding box center [302, 42] width 437 height 12
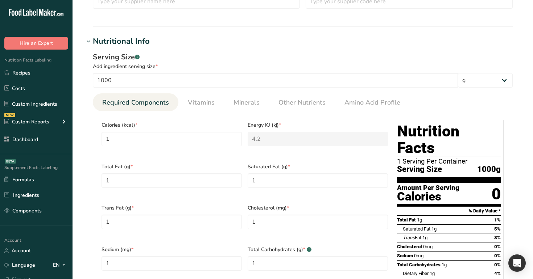
click at [253, 118] on div "Energy KJ (kj) * 4.2" at bounding box center [318, 138] width 146 height 42
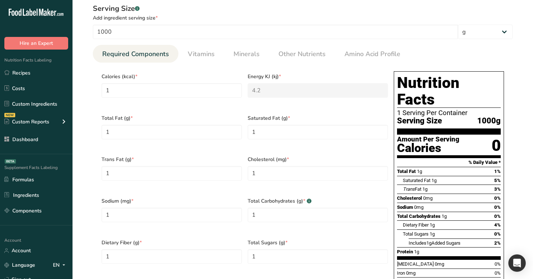
scroll to position [287, 0]
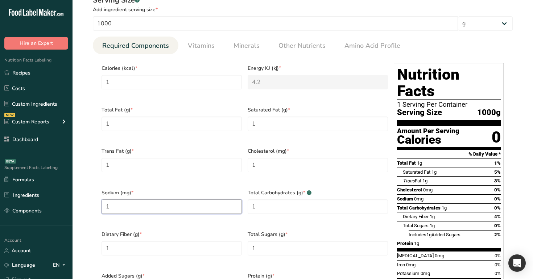
click at [179, 201] on input "1" at bounding box center [171, 207] width 140 height 14
type input "0"
click at [430, 196] on div "Sodium 100000mg" at bounding box center [416, 199] width 39 height 7
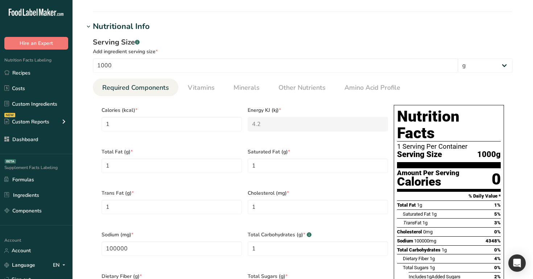
scroll to position [245, 0]
click at [138, 242] on input "100000" at bounding box center [171, 249] width 140 height 14
type input "1000"
click at [439, 246] on div "Total Carbohydrates 1g 0%" at bounding box center [449, 250] width 104 height 9
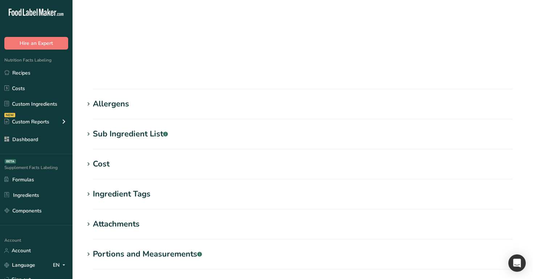
scroll to position [104, 0]
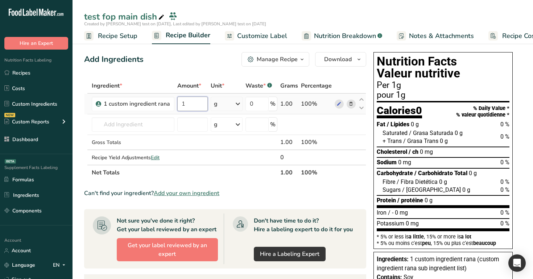
click at [191, 101] on input "1" at bounding box center [192, 104] width 30 height 14
type input "100"
click at [189, 63] on div "Add Ingredients Manage Recipe Delete Recipe Duplicate Recipe Scale Recipe Save …" at bounding box center [225, 59] width 282 height 14
click at [337, 104] on icon at bounding box center [338, 104] width 5 height 8
click at [193, 105] on input "100" at bounding box center [192, 104] width 30 height 14
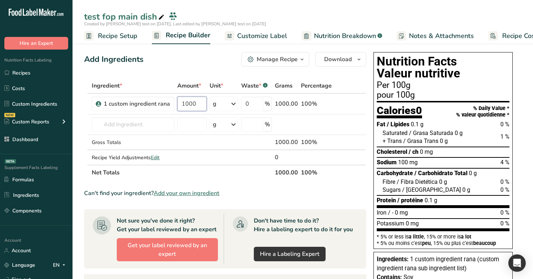
type input "1000"
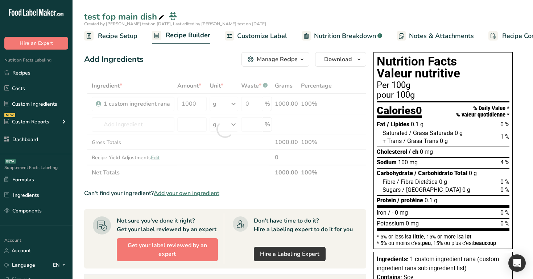
click at [404, 14] on div "test fop main dish" at bounding box center [302, 16] width 460 height 13
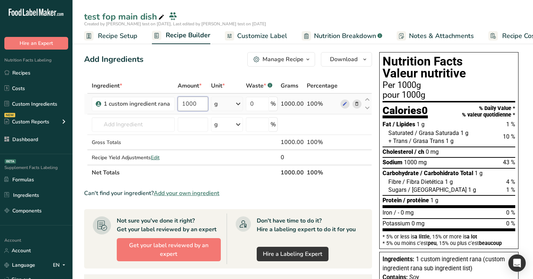
click at [202, 104] on input "1000" at bounding box center [193, 104] width 30 height 14
click at [224, 70] on div "Add Ingredients Manage Recipe Delete Recipe Duplicate Recipe Scale Recipe Save …" at bounding box center [230, 251] width 292 height 405
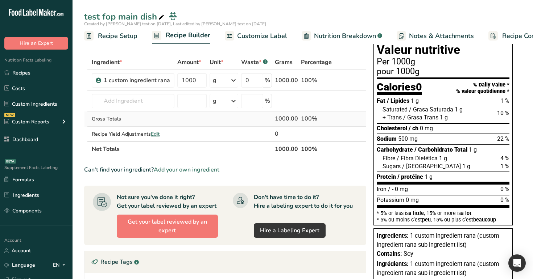
scroll to position [5, 0]
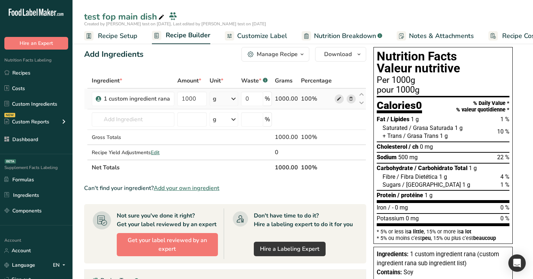
click at [338, 100] on icon at bounding box center [338, 99] width 5 height 8
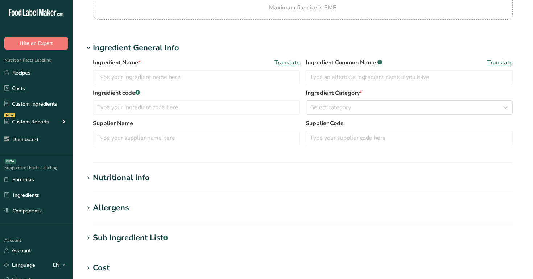
scroll to position [103, 0]
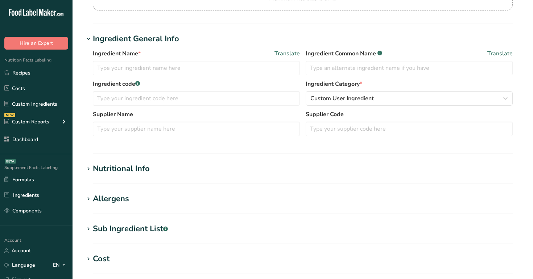
type input "1 custom ingredient rana"
type input "1000"
click at [190, 167] on h1 "Nutritional Info" at bounding box center [302, 169] width 437 height 12
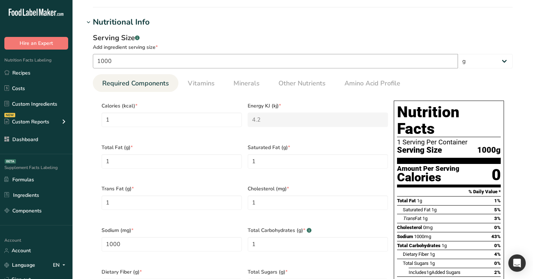
scroll to position [267, 0]
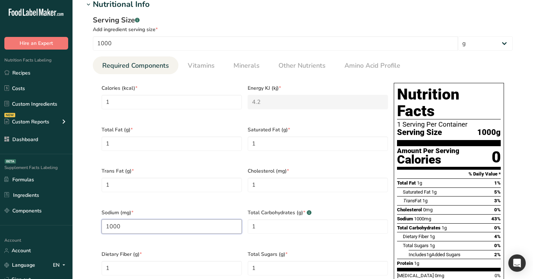
drag, startPoint x: 149, startPoint y: 221, endPoint x: 103, endPoint y: 222, distance: 46.4
click at [103, 222] on input "1000" at bounding box center [171, 227] width 140 height 14
click at [138, 220] on input "1000" at bounding box center [171, 227] width 140 height 14
type input "500"
click at [384, 205] on div "Total Carbohydrates (g) * .a-a{fill:#347362;}.b-a{fill:#fff;} 1" at bounding box center [318, 226] width 146 height 42
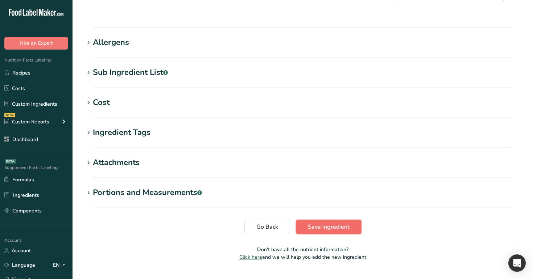
click at [330, 223] on span "Save ingredient" at bounding box center [329, 227] width 42 height 9
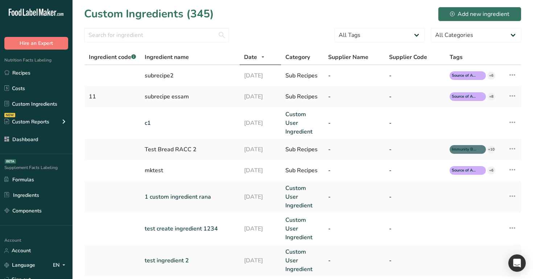
scroll to position [3, 0]
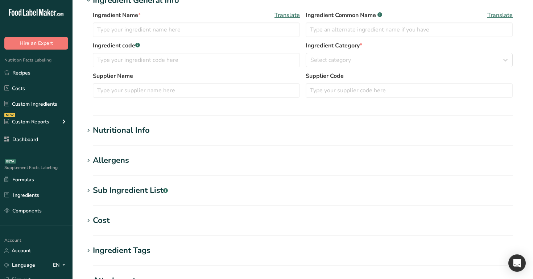
scroll to position [144, 0]
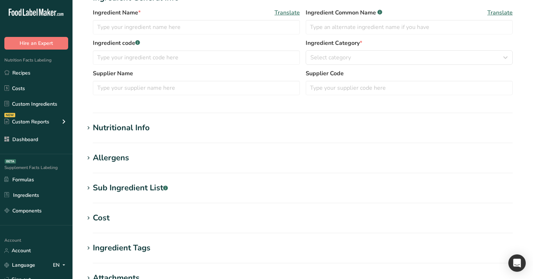
type input "1 custom ingredient rana"
type input "1000"
click at [137, 132] on div "Nutritional Info" at bounding box center [121, 128] width 57 height 12
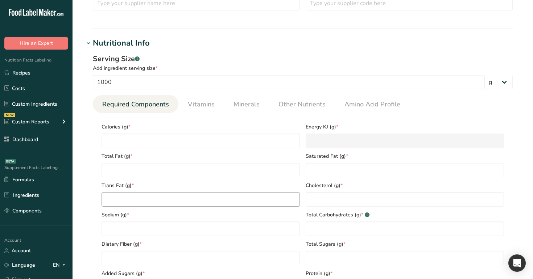
type input "1"
type KJ "4.2"
type Fat "1"
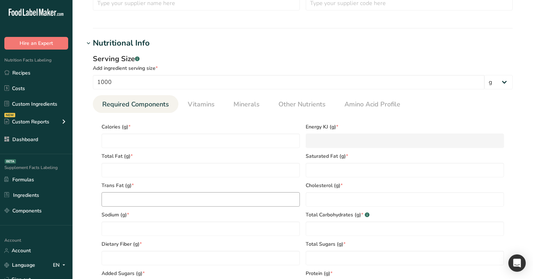
type input "1"
type input "500"
type Carbohydrates "1"
type Fiber "1"
type Sugars "1"
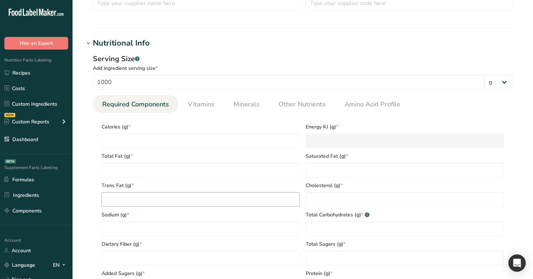
type Sugars "1"
type input "1"
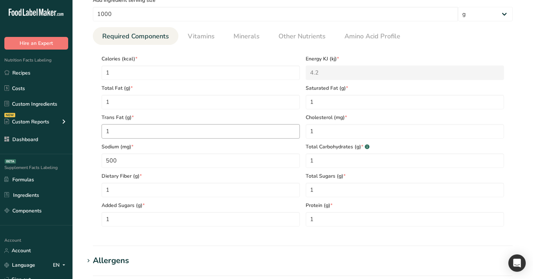
scroll to position [313, 0]
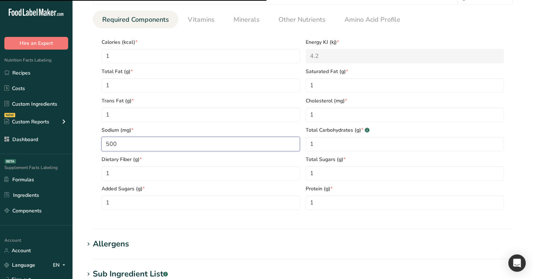
click at [136, 143] on input "500" at bounding box center [200, 144] width 198 height 14
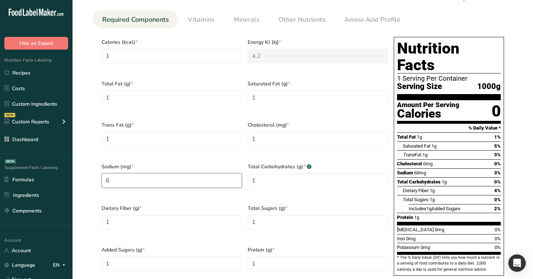
type input "0"
type input "700"
click at [401, 186] on div at bounding box center [400, 190] width 6 height 9
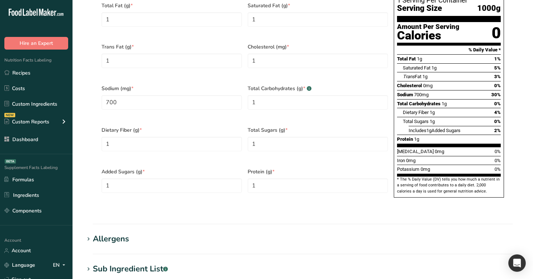
scroll to position [588, 0]
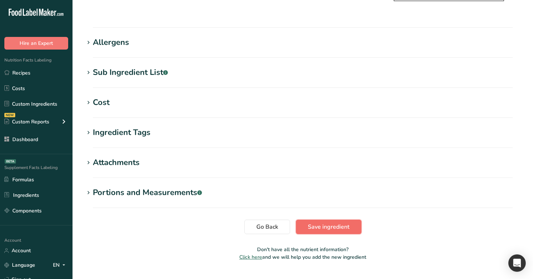
click at [334, 220] on button "Save ingredient" at bounding box center [329, 227] width 66 height 14
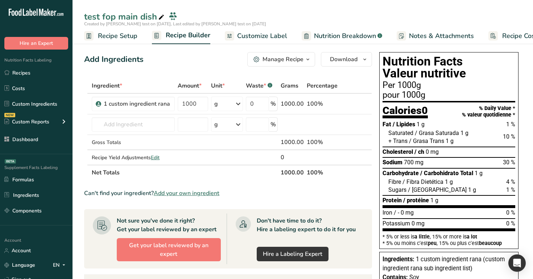
click at [259, 34] on span "Customize Label" at bounding box center [262, 36] width 50 height 10
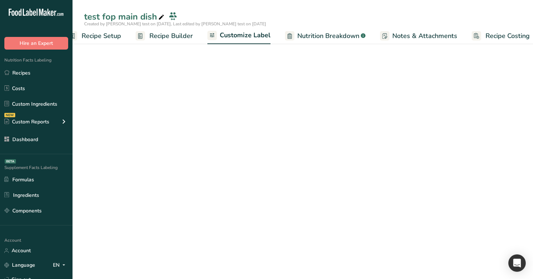
scroll to position [0, 25]
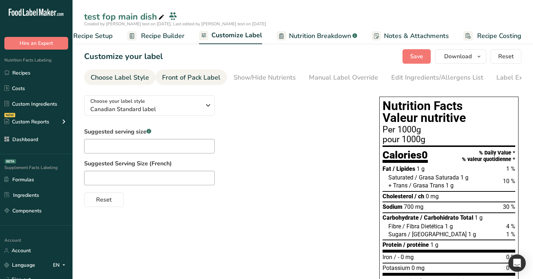
click at [197, 77] on div "Front of Pack Label" at bounding box center [191, 78] width 58 height 10
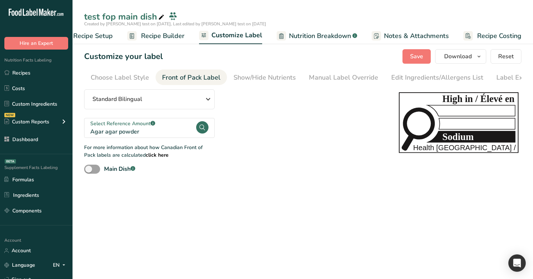
scroll to position [0, 22]
click at [181, 128] on div "Select Reference Amount .a-a{fill:#347362;}.b-a{fill:#fff;}" at bounding box center [142, 124] width 105 height 8
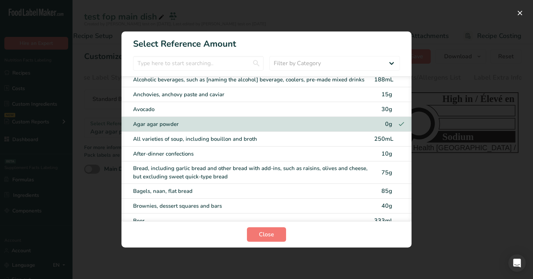
scroll to position [20, 0]
click at [516, 11] on button "FOP Category Selection Modal" at bounding box center [520, 13] width 12 height 12
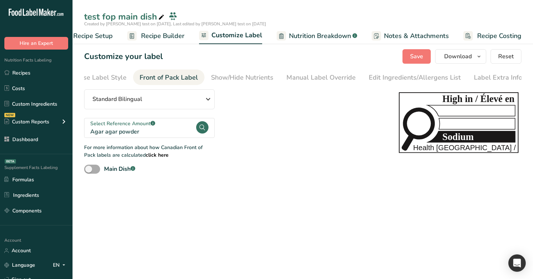
click at [96, 168] on span at bounding box center [92, 169] width 16 height 9
click at [89, 168] on input "Main Dish .a-a{fill:#347362;}.b-a{fill:#fff;}" at bounding box center [86, 169] width 5 height 5
click at [90, 170] on span at bounding box center [92, 169] width 16 height 9
click at [89, 170] on input "Main Dish .a-a{fill:#347362;}.b-a{fill:#fff;}" at bounding box center [86, 169] width 5 height 5
click at [90, 170] on span at bounding box center [92, 169] width 16 height 9
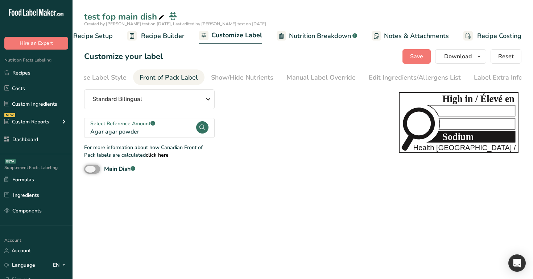
click at [89, 170] on input "Main Dish .a-a{fill:#347362;}.b-a{fill:#fff;}" at bounding box center [86, 169] width 5 height 5
checkbox input "true"
click at [413, 55] on span "Save" at bounding box center [416, 56] width 13 height 9
click at [175, 29] on link "Recipe Builder" at bounding box center [155, 36] width 57 height 16
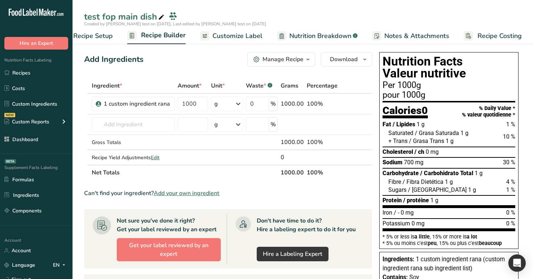
click at [247, 39] on span "Customize Label" at bounding box center [237, 36] width 50 height 10
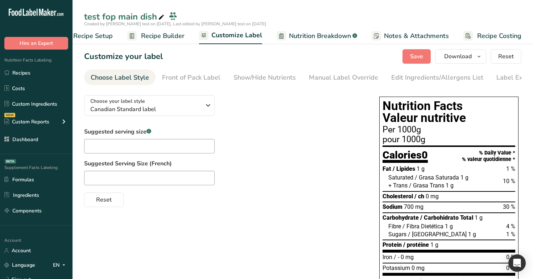
click at [154, 40] on span "Recipe Builder" at bounding box center [162, 36] width 43 height 10
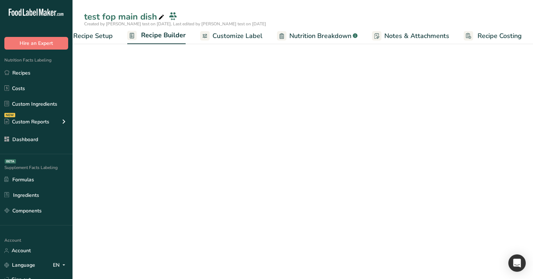
scroll to position [0, 25]
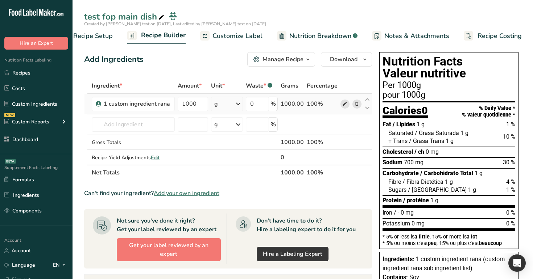
click at [345, 104] on icon at bounding box center [344, 104] width 5 height 8
click at [42, 68] on link "Recipes" at bounding box center [36, 73] width 72 height 14
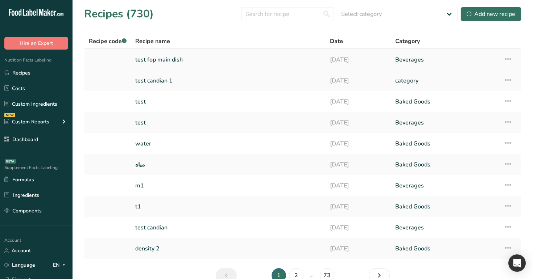
click at [161, 62] on link "test fop main dish" at bounding box center [228, 59] width 186 height 15
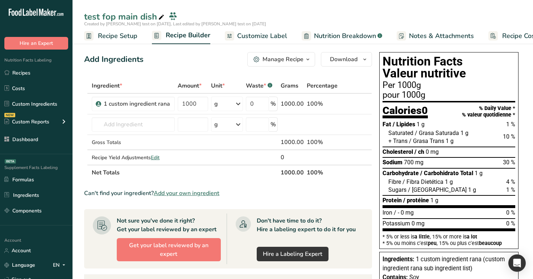
click at [253, 37] on span "Customize Label" at bounding box center [262, 36] width 50 height 10
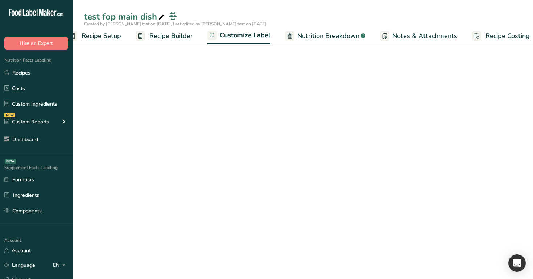
scroll to position [0, 25]
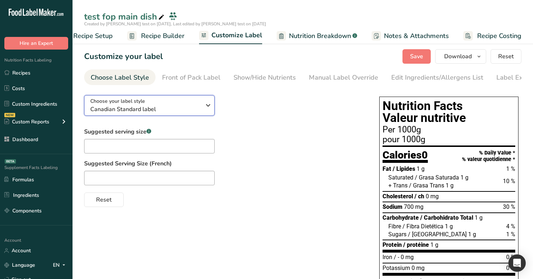
click at [146, 107] on div "Choose your label style Canadian Standard label" at bounding box center [145, 105] width 111 height 16
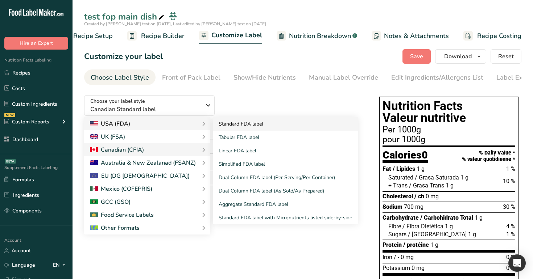
click at [241, 120] on link "Standard FDA label" at bounding box center [285, 123] width 145 height 13
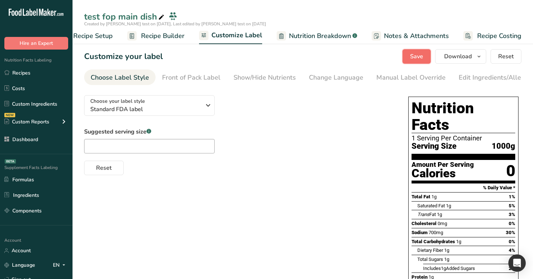
click at [422, 51] on button "Save" at bounding box center [416, 56] width 28 height 14
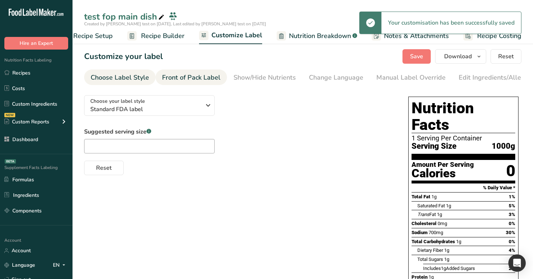
click at [187, 81] on div "Front of Pack Label" at bounding box center [191, 78] width 58 height 10
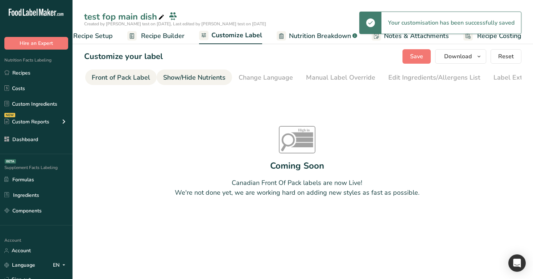
click at [218, 76] on div "Show/Hide Nutrients" at bounding box center [194, 78] width 62 height 10
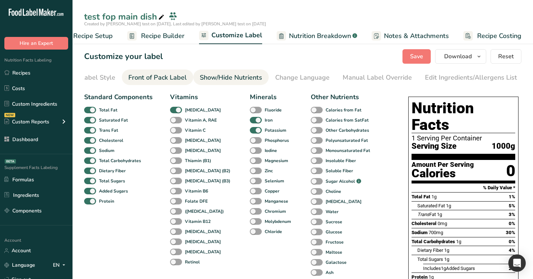
click at [138, 75] on div "Front of Pack Label" at bounding box center [157, 78] width 58 height 10
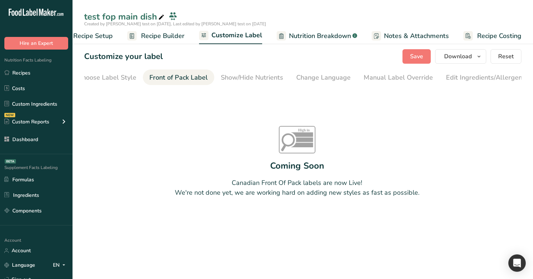
scroll to position [0, 0]
click at [122, 76] on div "Choose Label Style" at bounding box center [120, 78] width 58 height 10
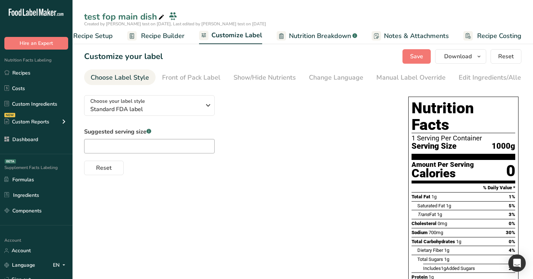
click at [174, 37] on span "Recipe Builder" at bounding box center [162, 36] width 43 height 10
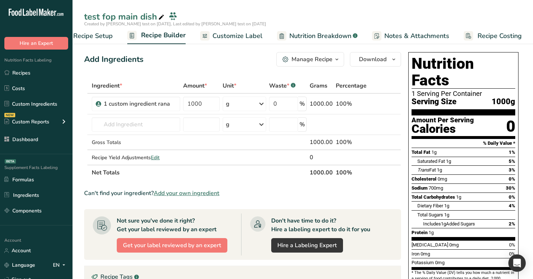
click at [224, 42] on link "Customize Label" at bounding box center [231, 36] width 62 height 16
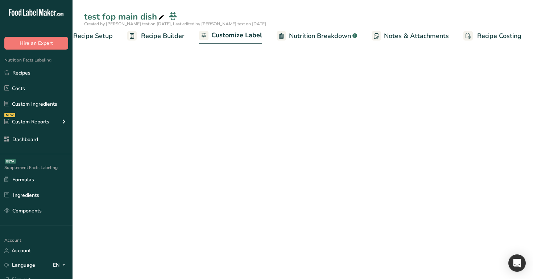
scroll to position [0, 25]
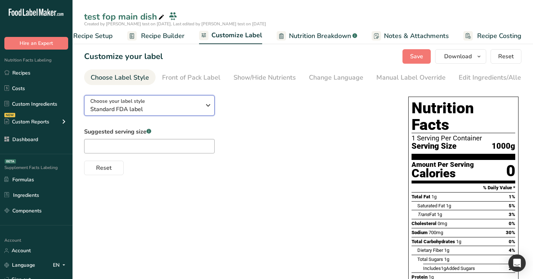
click at [168, 105] on div "Choose your label style Standard FDA label" at bounding box center [145, 105] width 111 height 16
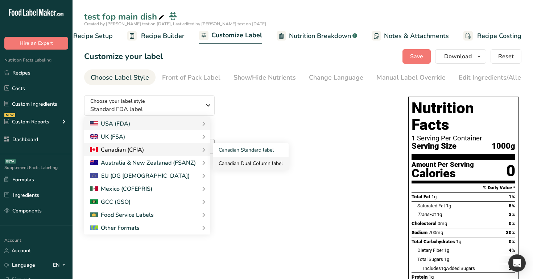
click at [240, 164] on link "Canadian Dual Column label" at bounding box center [251, 163] width 76 height 13
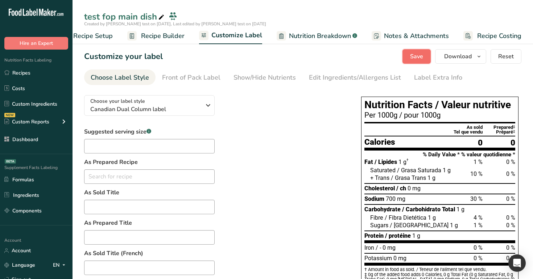
click at [413, 55] on span "Save" at bounding box center [416, 56] width 13 height 9
click at [191, 78] on div "Front of Pack Label" at bounding box center [191, 78] width 58 height 10
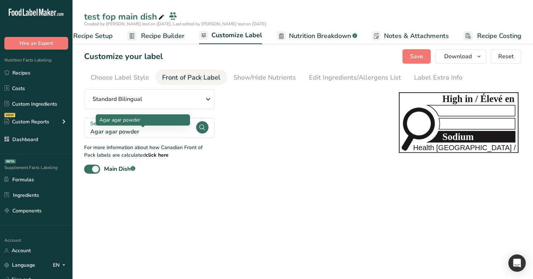
click at [168, 128] on div "Agar agar powder" at bounding box center [142, 132] width 105 height 9
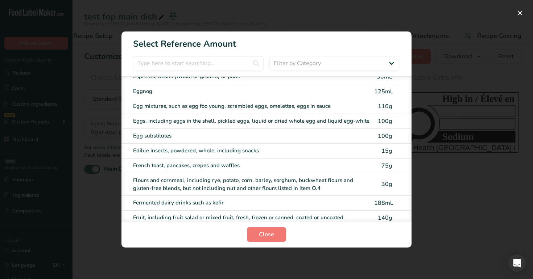
scroll to position [1168, 0]
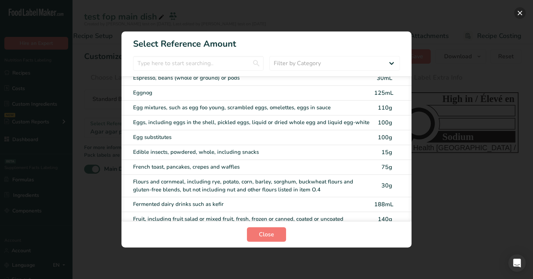
click at [519, 16] on button "FOP Category Selection Modal" at bounding box center [520, 13] width 12 height 12
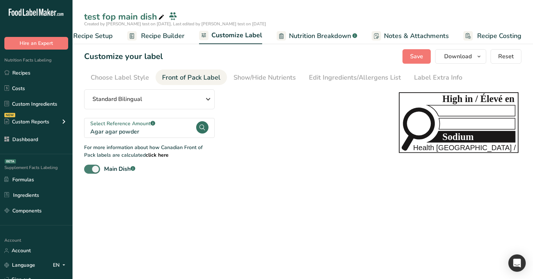
click at [87, 171] on span at bounding box center [92, 169] width 16 height 9
click at [87, 171] on input "Main Dish .a-a{fill:#347362;}.b-a{fill:#fff;}" at bounding box center [86, 169] width 5 height 5
checkbox input "false"
click at [178, 136] on div "Agar agar powder" at bounding box center [142, 132] width 105 height 9
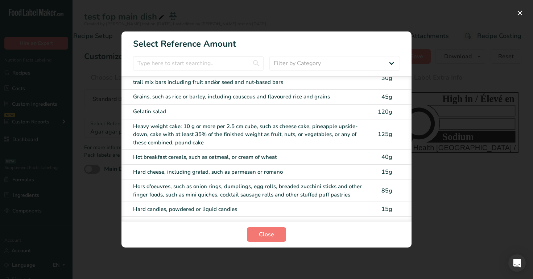
scroll to position [1627, 0]
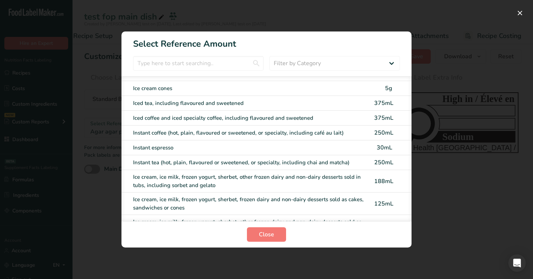
click at [226, 173] on div "Ice cream, ice milk, frozen yogurt, sherbet, other frozen dairy and non-dairy d…" at bounding box center [251, 181] width 237 height 16
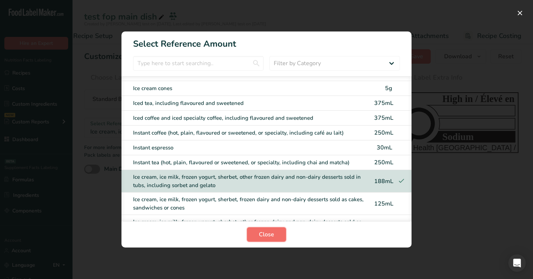
click at [275, 233] on button "Close" at bounding box center [266, 235] width 39 height 14
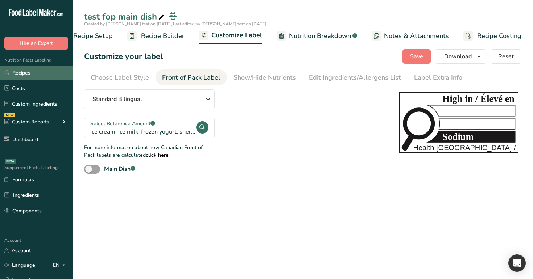
click at [41, 74] on link "Recipes" at bounding box center [36, 73] width 72 height 14
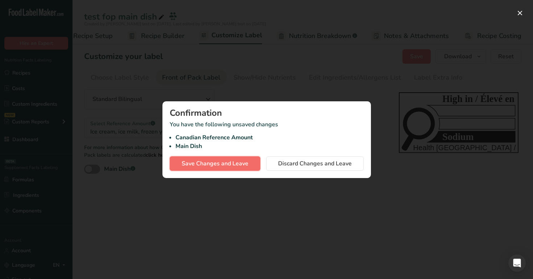
click at [211, 162] on span "Save Changes and Leave" at bounding box center [215, 163] width 67 height 9
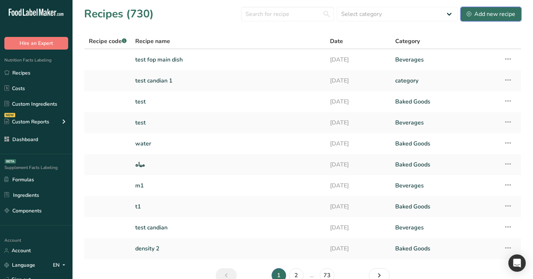
click at [478, 17] on div "Add new recipe" at bounding box center [490, 14] width 49 height 9
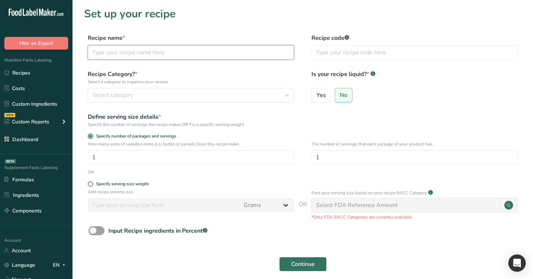
click at [243, 57] on input "text" at bounding box center [191, 52] width 206 height 14
type input "test candian 1"
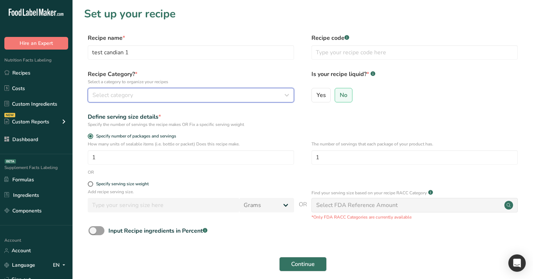
click at [240, 94] on div "Select category" at bounding box center [188, 95] width 192 height 9
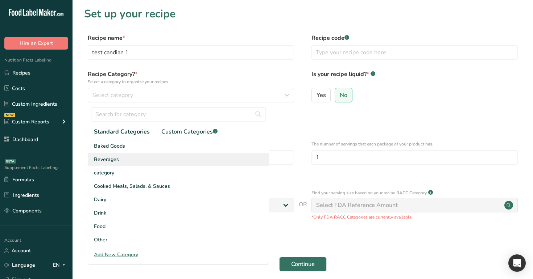
click at [217, 155] on div "Beverages" at bounding box center [178, 159] width 180 height 13
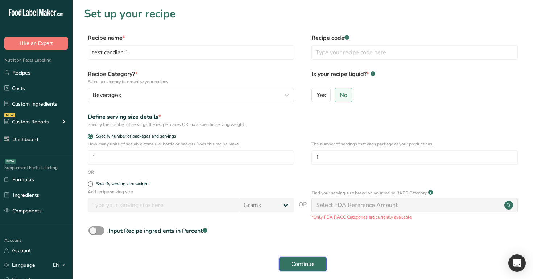
click at [308, 266] on span "Continue" at bounding box center [303, 264] width 24 height 9
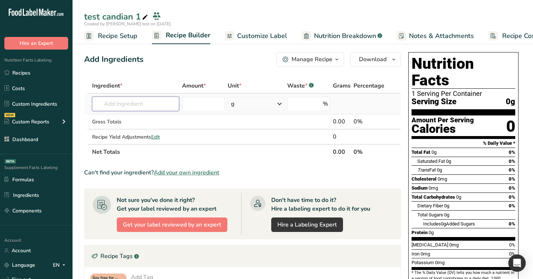
click at [138, 104] on input "text" at bounding box center [135, 104] width 87 height 14
paste input "1 custom ingredient rana"
type input "1 custom ingredient rana"
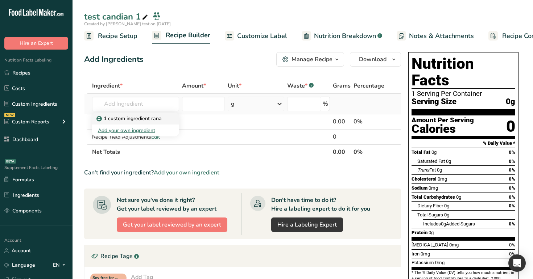
click at [161, 120] on div "1 custom ingredient rana" at bounding box center [130, 119] width 64 height 8
type input "1 custom ingredient rana"
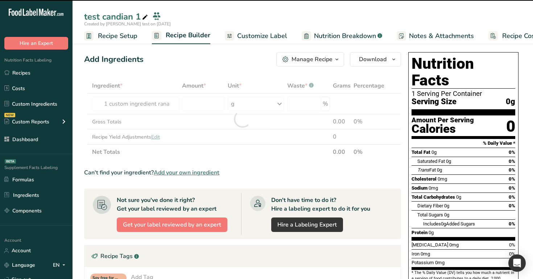
type input "0"
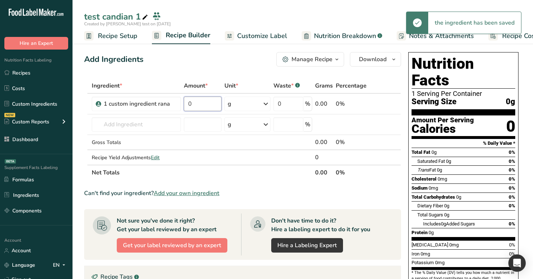
click at [198, 105] on input "0" at bounding box center [203, 104] width 38 height 14
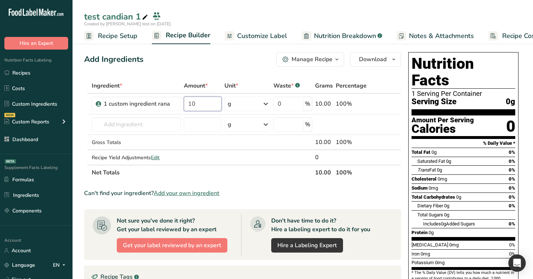
type input "10"
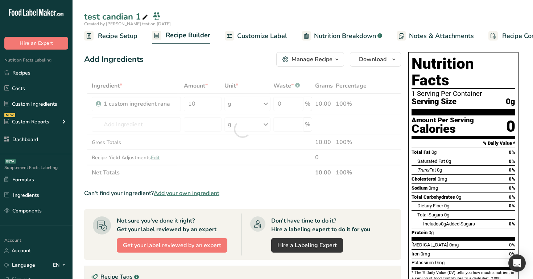
click at [258, 74] on div "Add Ingredients Manage Recipe Delete Recipe Duplicate Recipe Scale Recipe Save …" at bounding box center [244, 247] width 321 height 396
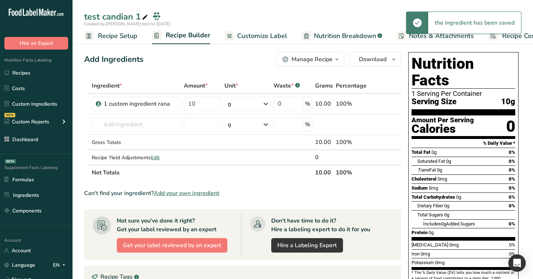
scroll to position [3, 0]
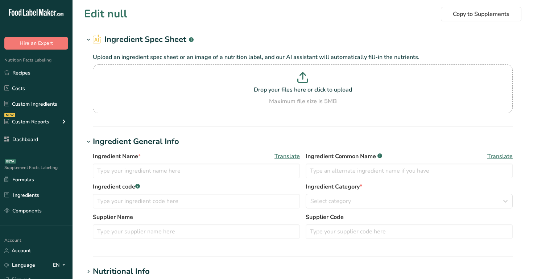
type input "1 custom ingredient rana"
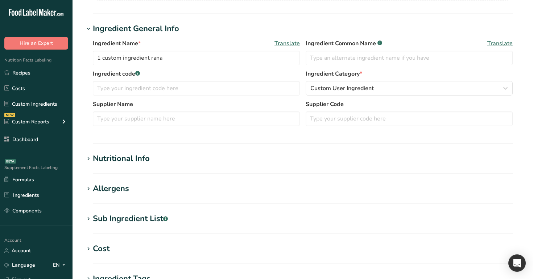
scroll to position [124, 0]
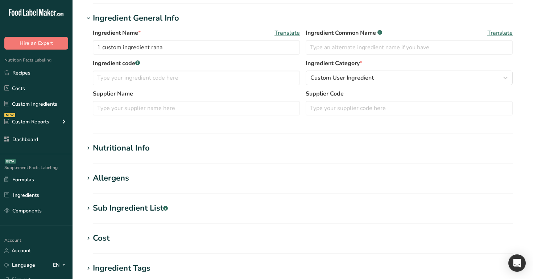
click at [111, 148] on div "Nutritional Info" at bounding box center [121, 148] width 57 height 12
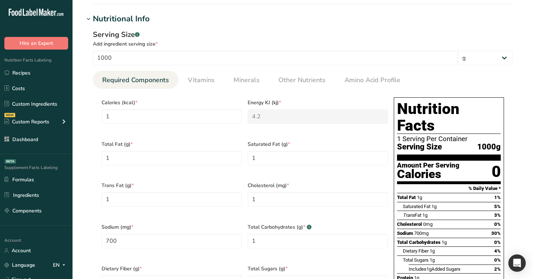
scroll to position [268, 0]
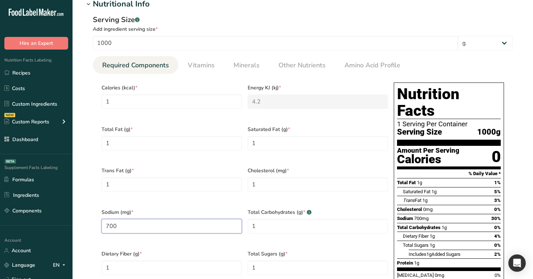
click at [137, 219] on input "700" at bounding box center [171, 226] width 140 height 14
type input "0"
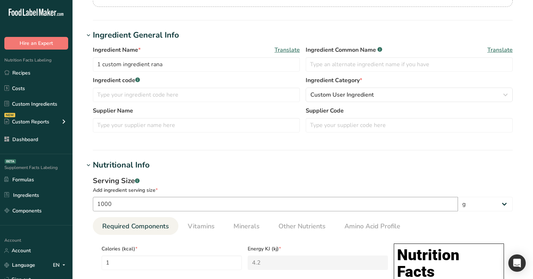
scroll to position [0, 0]
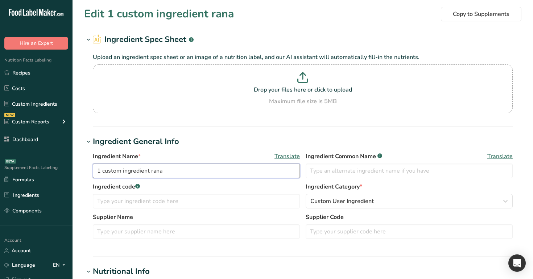
click at [179, 171] on input "1 custom ingredient rana" at bounding box center [196, 171] width 207 height 14
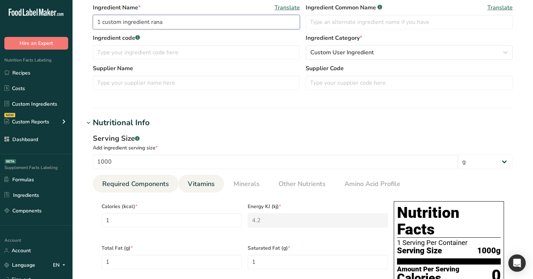
scroll to position [154, 0]
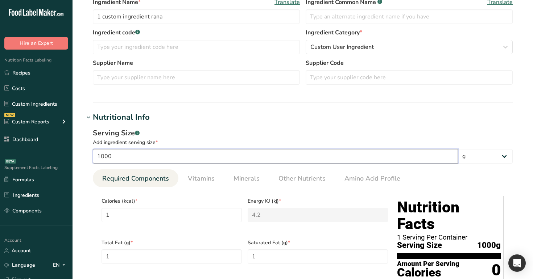
click at [194, 157] on input "1000" at bounding box center [275, 156] width 365 height 14
type input "100"
type input "0.1"
type KJ "0.42"
type Fat "0.1"
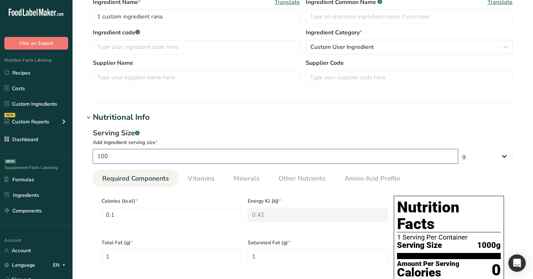
type Fat "0.1"
type input "0.1"
type input "70"
type Carbohydrates "0.1"
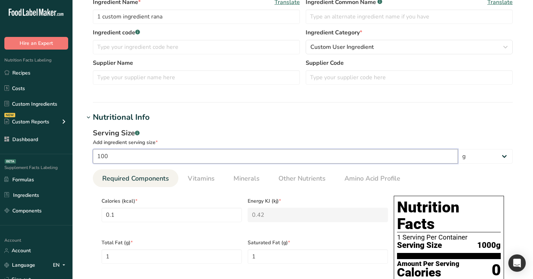
type Fiber "0.1"
type Sugars "0.1"
type input "0.1"
type input "10"
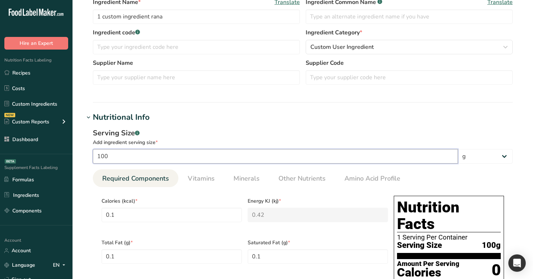
type input "0.01"
type KJ "0.042"
type Fat "0.01"
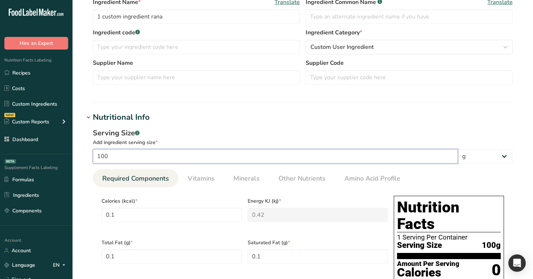
type input "0.01"
type input "7"
type Carbohydrates "0.01"
type Fiber "0.01"
type Sugars "0.01"
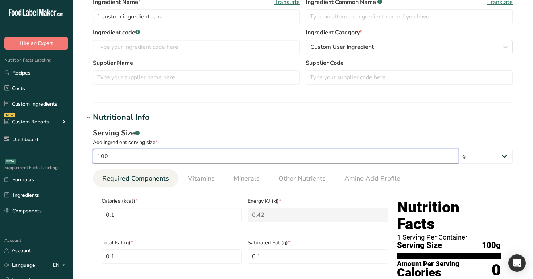
type Sugars "0.01"
type input "0.01"
type input "10"
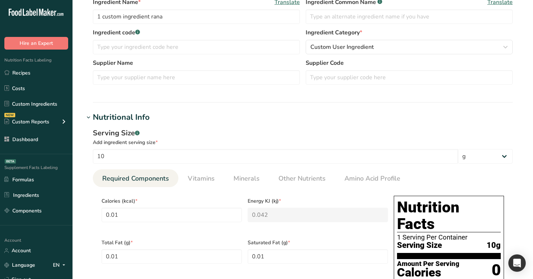
click at [228, 128] on div "Serving Size .a-a{fill:#347362;}.b-a{fill:#fff;}" at bounding box center [303, 133] width 420 height 11
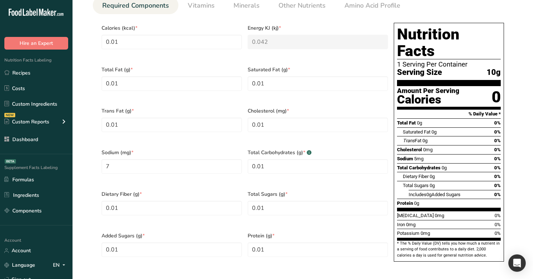
scroll to position [332, 0]
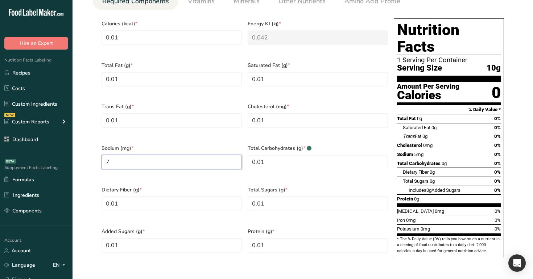
click at [140, 158] on input "7" at bounding box center [171, 162] width 140 height 14
type input "700"
click at [404, 196] on span "Protein" at bounding box center [405, 198] width 16 height 5
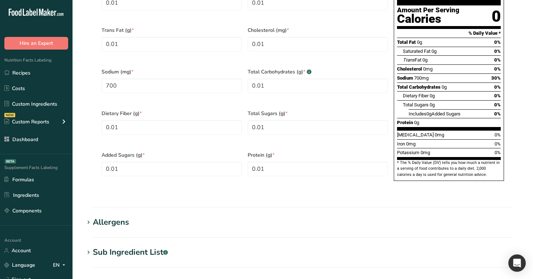
scroll to position [588, 0]
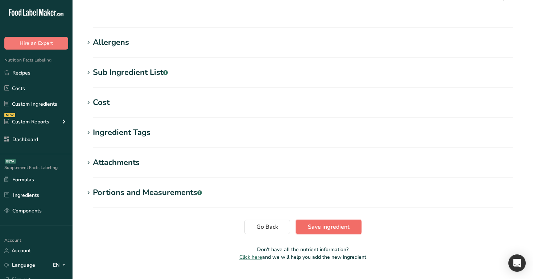
click at [332, 223] on span "Save ingredient" at bounding box center [329, 227] width 42 height 9
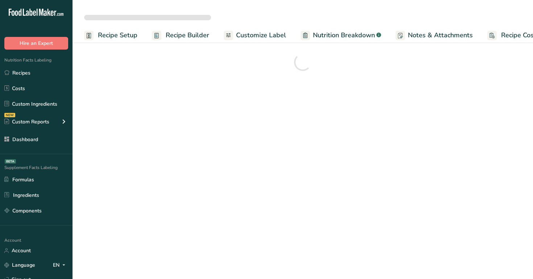
click at [261, 38] on span "Customize Label" at bounding box center [261, 35] width 50 height 10
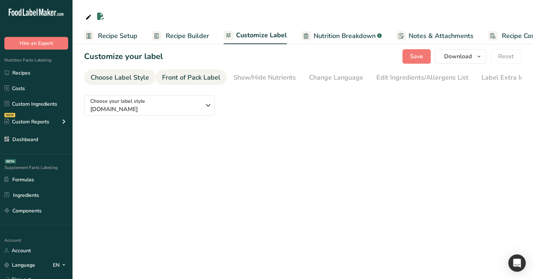
click at [203, 81] on div "Front of Pack Label" at bounding box center [191, 78] width 58 height 10
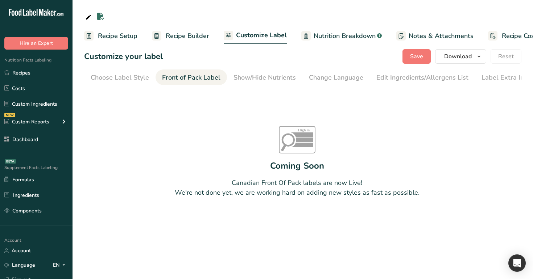
scroll to position [0, 9]
click at [112, 80] on div "Choose Label Style" at bounding box center [111, 78] width 58 height 10
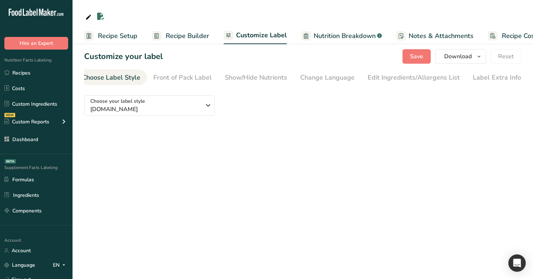
scroll to position [0, 0]
click at [160, 109] on span "[DOMAIN_NAME]" at bounding box center [145, 109] width 111 height 9
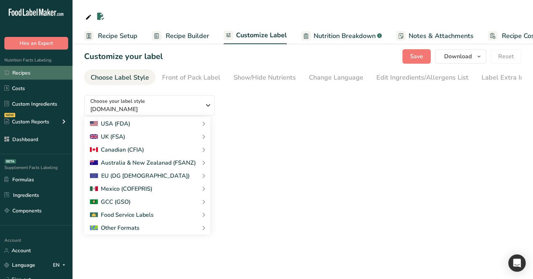
click at [33, 70] on link "Recipes" at bounding box center [36, 73] width 72 height 14
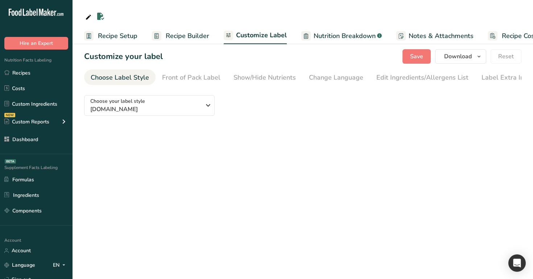
click at [20, 65] on div "Nutrition Facts Labeling Recipes Costs Custom Ingredients NEW Custom Reports Me…" at bounding box center [36, 102] width 72 height 105
click at [21, 71] on link "Recipes" at bounding box center [36, 73] width 72 height 14
click at [26, 88] on link "Costs" at bounding box center [36, 89] width 72 height 14
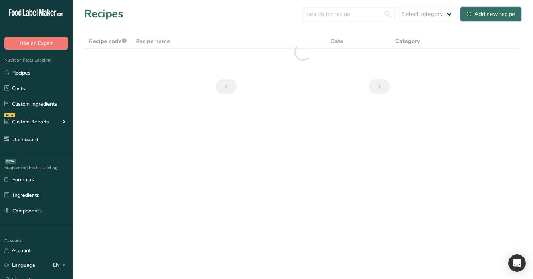
click at [486, 14] on div "Add new recipe" at bounding box center [490, 14] width 49 height 9
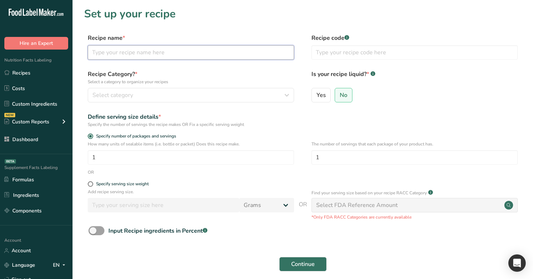
click at [161, 49] on input "text" at bounding box center [191, 52] width 206 height 14
type input "canadian 1"
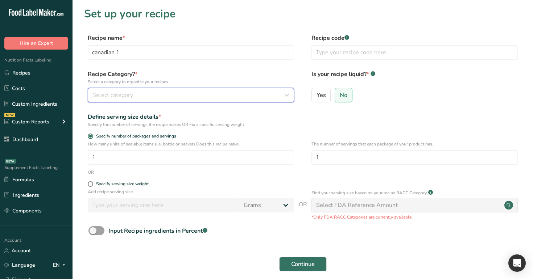
click at [167, 93] on div "Select category" at bounding box center [188, 95] width 192 height 9
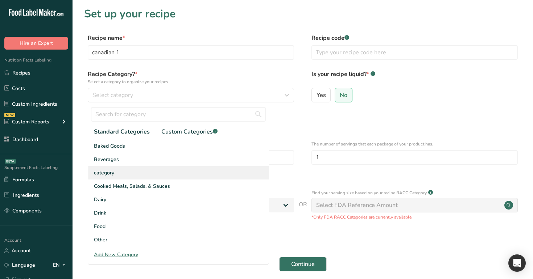
click at [171, 174] on div "category" at bounding box center [178, 172] width 180 height 13
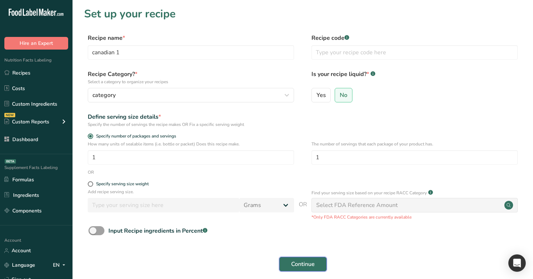
click at [306, 270] on button "Continue" at bounding box center [302, 264] width 47 height 14
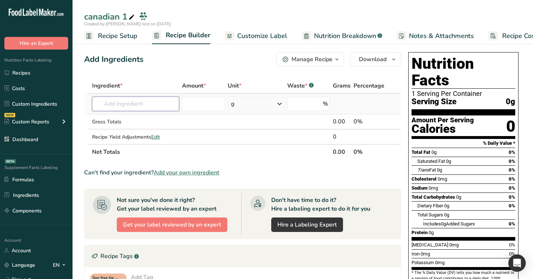
click at [122, 107] on input "text" at bounding box center [135, 104] width 87 height 14
paste input "1 custom ingredient rana"
type input "1 custom ingredient rana"
click at [156, 117] on p "1 custom ingredient rana" at bounding box center [130, 119] width 64 height 8
type input "1 custom ingredient rana"
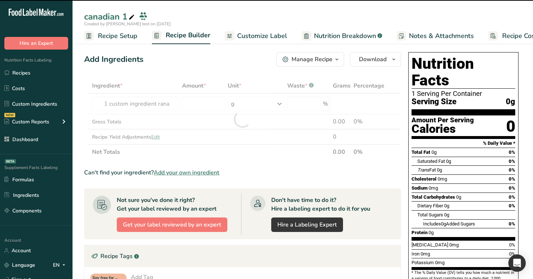
type input "0"
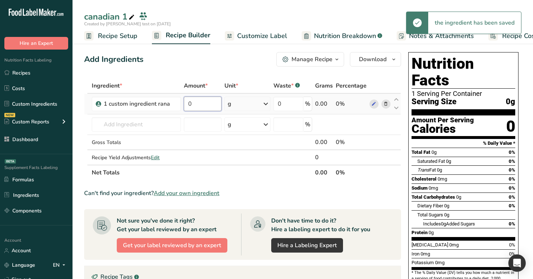
click at [206, 105] on input "0" at bounding box center [203, 104] width 38 height 14
type input "10"
click at [220, 63] on div "Add Ingredients Manage Recipe Delete Recipe Duplicate Recipe Scale Recipe Save …" at bounding box center [242, 59] width 317 height 14
click at [267, 36] on span "Customize Label" at bounding box center [262, 36] width 50 height 10
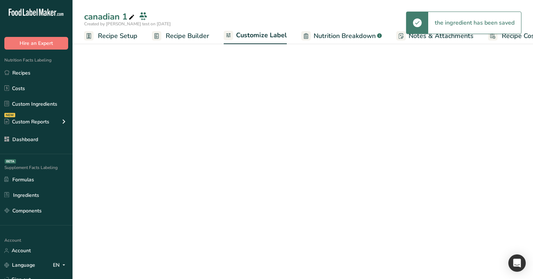
scroll to position [0, 25]
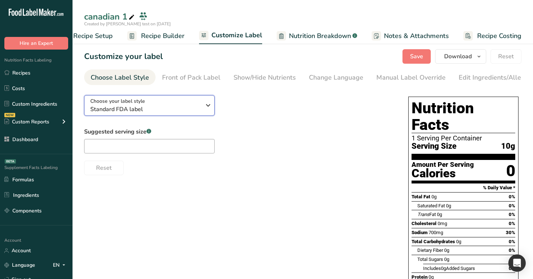
click at [182, 103] on div "Choose your label style Standard FDA label" at bounding box center [145, 105] width 111 height 16
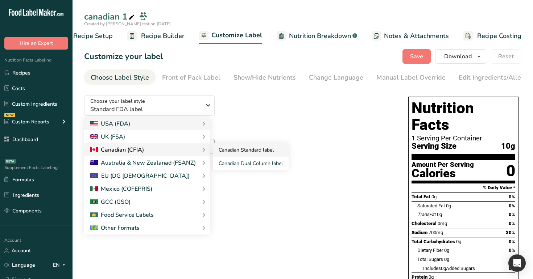
click at [249, 149] on link "Canadian Standard label" at bounding box center [251, 149] width 76 height 13
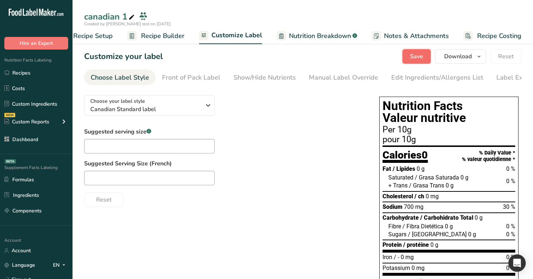
click at [407, 57] on button "Save" at bounding box center [416, 56] width 28 height 14
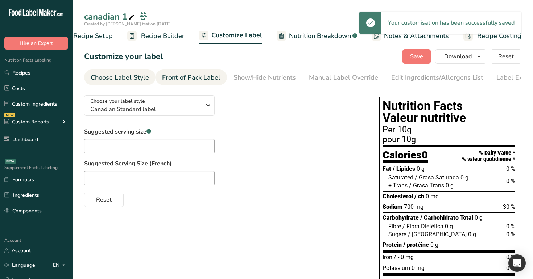
click at [217, 79] on div "Front of Pack Label" at bounding box center [191, 78] width 58 height 10
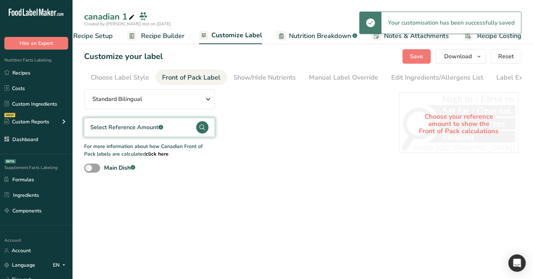
scroll to position [0, 22]
click at [179, 129] on div "Select Reference Amount .a-a{fill:#347362;}.b-a{fill:#fff;}" at bounding box center [149, 127] width 130 height 19
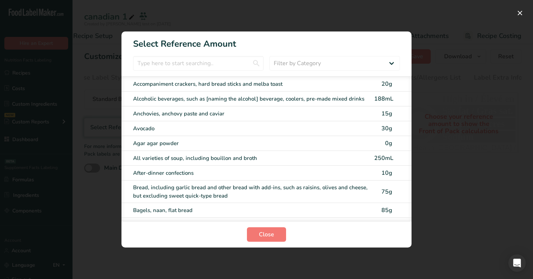
click at [477, 48] on div "FOP Category Selection Modal" at bounding box center [266, 139] width 533 height 279
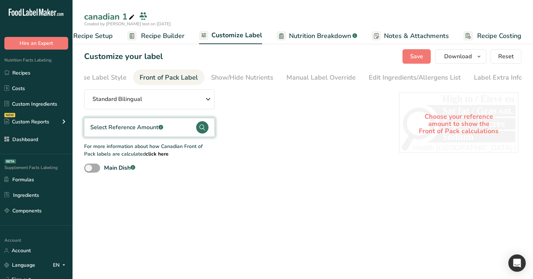
click at [95, 166] on span at bounding box center [92, 168] width 16 height 9
click at [89, 166] on input "Main Dish .a-a{fill:#347362;}.b-a{fill:#fff;}" at bounding box center [86, 168] width 5 height 5
click at [95, 170] on span at bounding box center [92, 168] width 16 height 9
click at [89, 170] on input "Main Dish .a-a{fill:#347362;}.b-a{fill:#fff;}" at bounding box center [86, 168] width 5 height 5
click at [95, 170] on span at bounding box center [92, 168] width 16 height 9
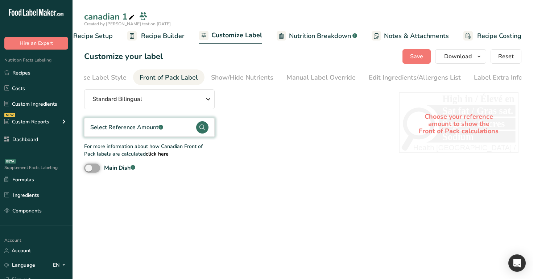
click at [89, 170] on input "Main Dish .a-a{fill:#347362;}.b-a{fill:#fff;}" at bounding box center [86, 168] width 5 height 5
click at [95, 170] on span at bounding box center [92, 168] width 16 height 9
click at [89, 170] on input "Main Dish .a-a{fill:#347362;}.b-a{fill:#fff;}" at bounding box center [86, 168] width 5 height 5
click at [97, 170] on span at bounding box center [92, 168] width 16 height 9
click at [89, 170] on input "Main Dish .a-a{fill:#347362;}.b-a{fill:#fff;}" at bounding box center [86, 168] width 5 height 5
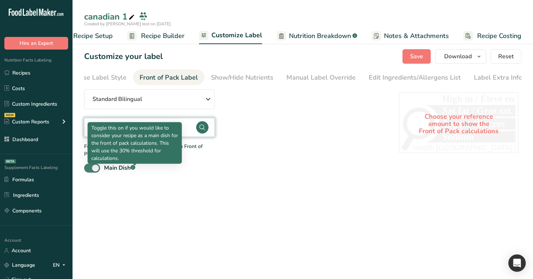
click at [135, 168] on rect at bounding box center [132, 167] width 5 height 5
click at [89, 168] on input "Main Dish .a-a{fill:#347362;}.b-a{fill:#fff;}" at bounding box center [86, 168] width 5 height 5
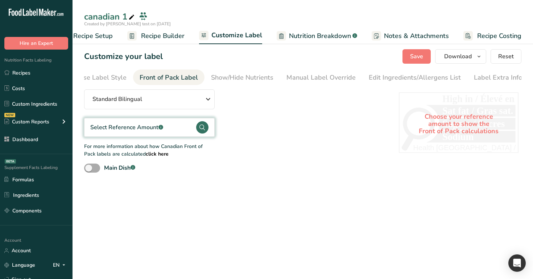
click at [135, 168] on rect at bounding box center [132, 167] width 5 height 5
click at [89, 168] on input "Main Dish .a-a{fill:#347362;}.b-a{fill:#fff;}" at bounding box center [86, 168] width 5 height 5
click at [135, 168] on rect at bounding box center [132, 167] width 5 height 5
click at [89, 168] on input "Main Dish .a-a{fill:#347362;}.b-a{fill:#fff;}" at bounding box center [86, 168] width 5 height 5
click at [135, 168] on rect at bounding box center [132, 167] width 5 height 5
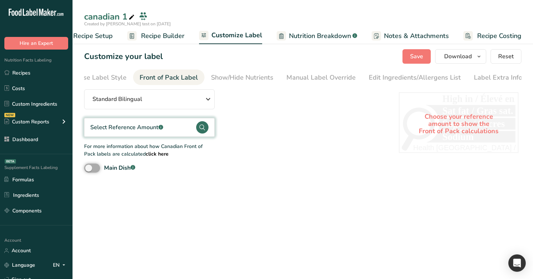
click at [89, 168] on input "Main Dish .a-a{fill:#347362;}.b-a{fill:#fff;}" at bounding box center [86, 168] width 5 height 5
click at [135, 168] on rect at bounding box center [132, 167] width 5 height 5
click at [89, 168] on input "Main Dish .a-a{fill:#347362;}.b-a{fill:#fff;}" at bounding box center [86, 168] width 5 height 5
click at [135, 168] on rect at bounding box center [132, 167] width 5 height 5
click at [89, 168] on input "Main Dish .a-a{fill:#347362;}.b-a{fill:#fff;}" at bounding box center [86, 168] width 5 height 5
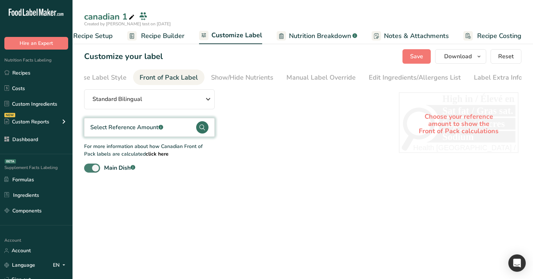
click at [135, 168] on rect at bounding box center [132, 167] width 5 height 5
click at [89, 168] on input "Main Dish .a-a{fill:#347362;}.b-a{fill:#fff;}" at bounding box center [86, 168] width 5 height 5
click at [91, 172] on span at bounding box center [92, 168] width 16 height 9
click at [89, 171] on input "Main Dish .a-a{fill:#347362;}.b-a{fill:#fff;}" at bounding box center [86, 168] width 5 height 5
click at [95, 172] on span at bounding box center [92, 168] width 16 height 9
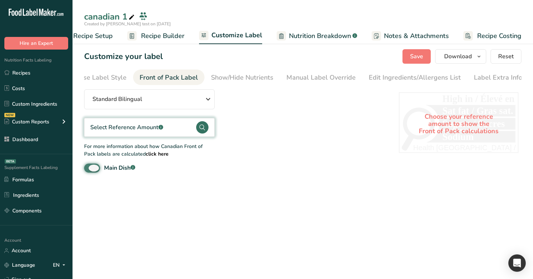
click at [89, 171] on input "Main Dish .a-a{fill:#347362;}.b-a{fill:#fff;}" at bounding box center [86, 168] width 5 height 5
click at [95, 172] on span at bounding box center [92, 168] width 16 height 9
click at [89, 171] on input "Main Dish .a-a{fill:#347362;}.b-a{fill:#fff;}" at bounding box center [86, 168] width 5 height 5
click at [95, 172] on span at bounding box center [92, 168] width 16 height 9
click at [89, 171] on input "Main Dish .a-a{fill:#347362;}.b-a{fill:#fff;}" at bounding box center [86, 168] width 5 height 5
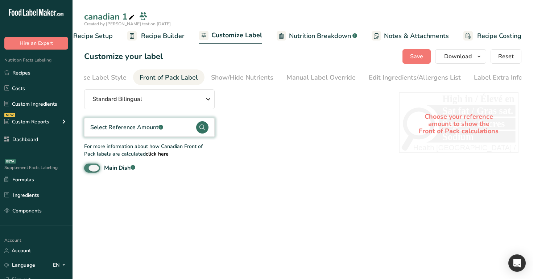
checkbox input "false"
click at [168, 37] on span "Recipe Builder" at bounding box center [162, 36] width 43 height 10
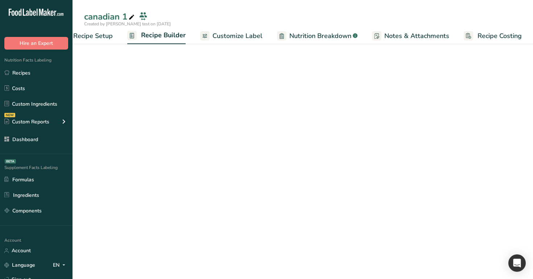
scroll to position [0, 25]
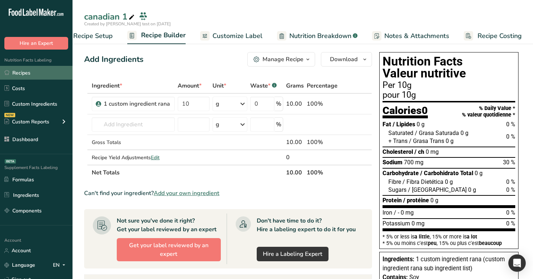
click at [47, 75] on link "Recipes" at bounding box center [36, 73] width 72 height 14
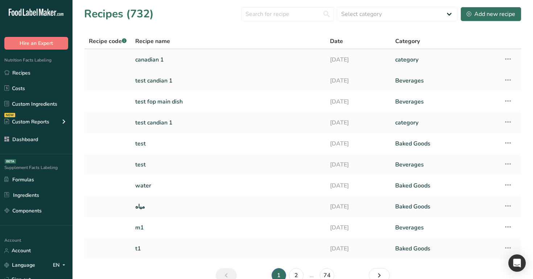
click at [162, 59] on link "canadian 1" at bounding box center [228, 59] width 186 height 15
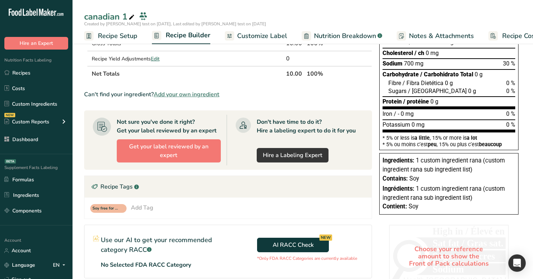
scroll to position [43, 0]
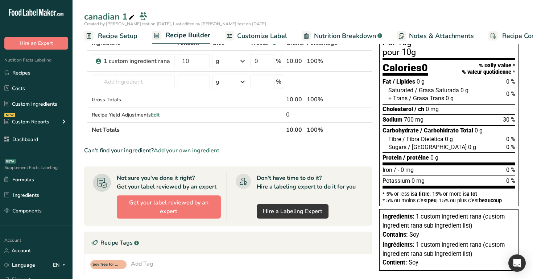
click at [255, 34] on span "Customize Label" at bounding box center [262, 36] width 50 height 10
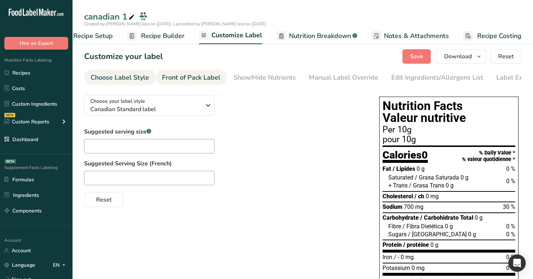
click at [203, 76] on div "Front of Pack Label" at bounding box center [191, 78] width 58 height 10
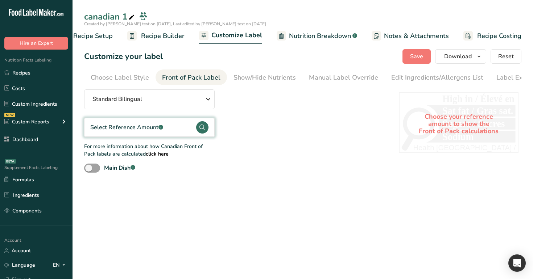
scroll to position [0, 22]
click at [93, 171] on span at bounding box center [92, 168] width 16 height 9
click at [89, 171] on input "Main Dish .a-a{fill:#347362;}.b-a{fill:#fff;}" at bounding box center [86, 168] width 5 height 5
click at [91, 172] on span at bounding box center [92, 168] width 16 height 9
click at [89, 171] on input "Main Dish .a-a{fill:#347362;}.b-a{fill:#fff;}" at bounding box center [86, 168] width 5 height 5
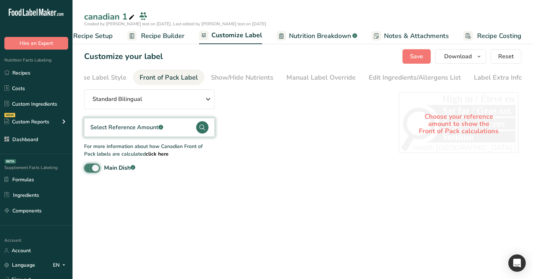
checkbox input "false"
click at [160, 39] on span "Recipe Builder" at bounding box center [162, 36] width 43 height 10
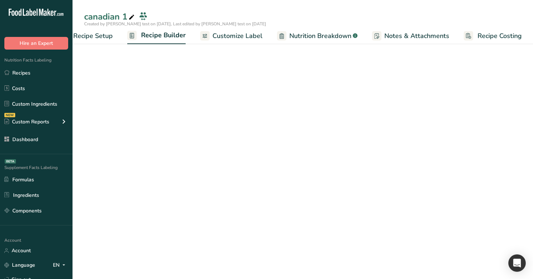
scroll to position [0, 25]
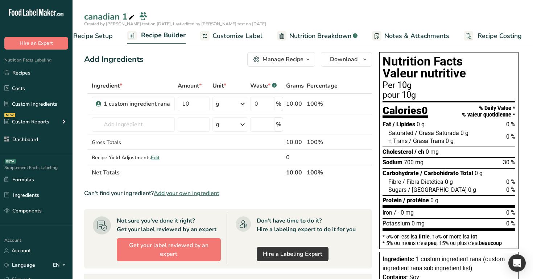
click at [224, 36] on span "Customize Label" at bounding box center [237, 36] width 50 height 10
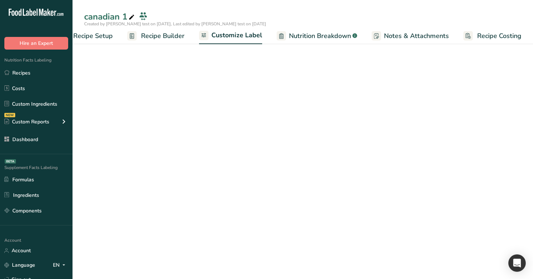
scroll to position [0, 25]
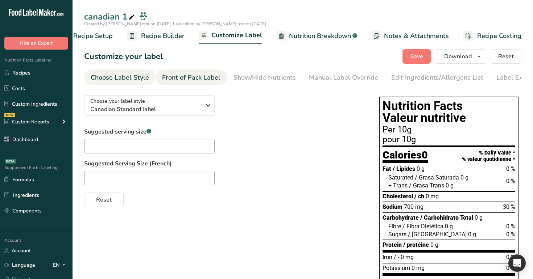
click at [202, 74] on div "Front of Pack Label" at bounding box center [191, 78] width 58 height 10
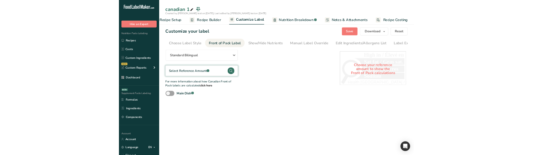
scroll to position [0, 22]
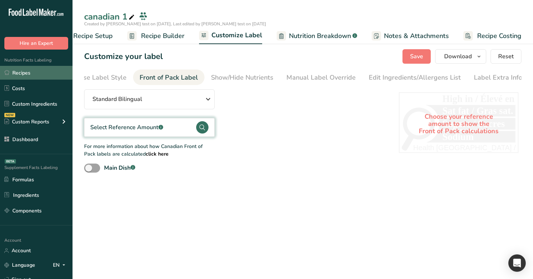
click at [56, 72] on link "Recipes" at bounding box center [36, 73] width 72 height 14
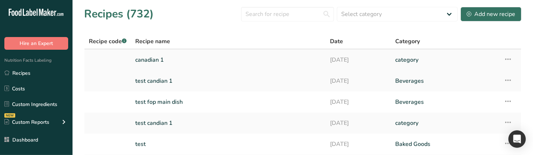
click at [183, 61] on link "canadian 1" at bounding box center [228, 59] width 186 height 15
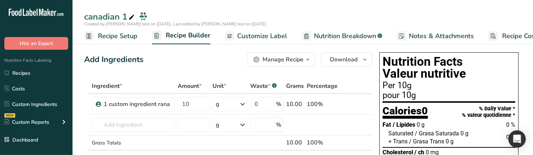
click at [267, 32] on span "Customize Label" at bounding box center [262, 36] width 50 height 10
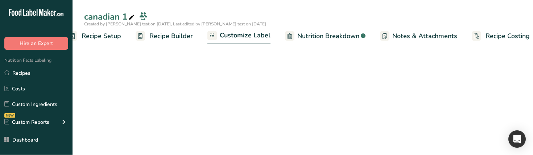
scroll to position [0, 25]
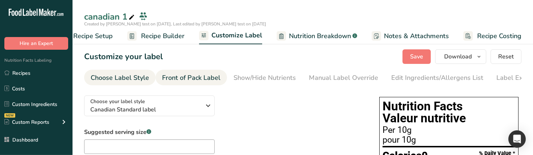
click at [199, 76] on div "Front of Pack Label" at bounding box center [191, 78] width 58 height 10
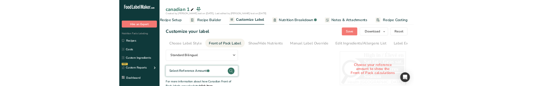
scroll to position [0, 22]
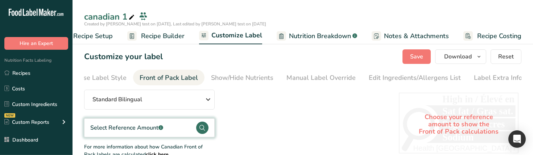
click at [171, 128] on div "Select Reference Amount .a-a{fill:#347362;}.b-a{fill:#fff;}" at bounding box center [149, 127] width 130 height 19
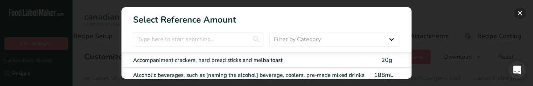
click at [520, 12] on button "FOP Category Selection Modal" at bounding box center [520, 13] width 12 height 12
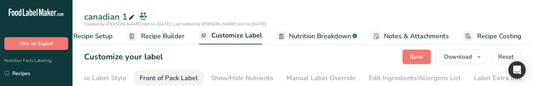
click at [338, 58] on div "Customize your label Save Download Choose what to show on your downloaded label…" at bounding box center [302, 56] width 437 height 14
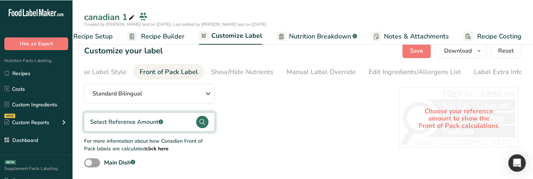
scroll to position [8, 0]
click at [168, 124] on div "Select Reference Amount .a-a{fill:#347362;}.b-a{fill:#fff;}" at bounding box center [149, 121] width 130 height 19
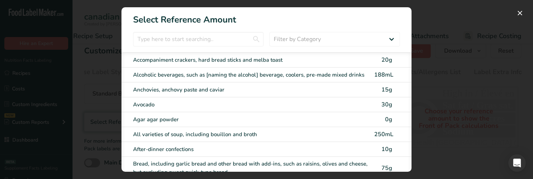
click at [217, 58] on div "Accompaniment crackers, hard bread sticks and melba toast" at bounding box center [251, 60] width 237 height 8
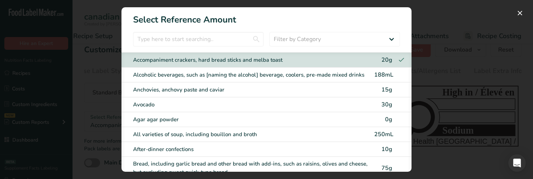
click at [217, 73] on div "Alcoholic beverages, such as [naming the alcohol] beverage, coolers, pre-made m…" at bounding box center [251, 75] width 237 height 8
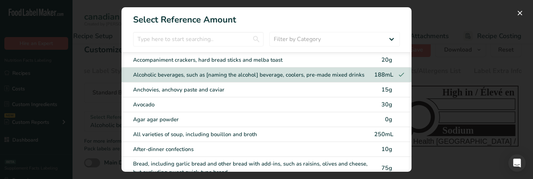
click at [219, 88] on div "Anchovies, anchovy paste and caviar" at bounding box center [251, 90] width 237 height 8
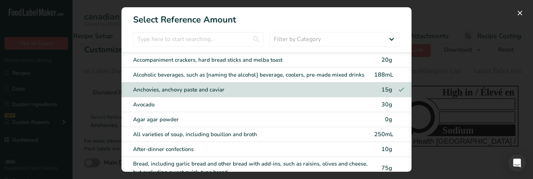
click at [219, 99] on div "Avocado 30g" at bounding box center [266, 104] width 290 height 15
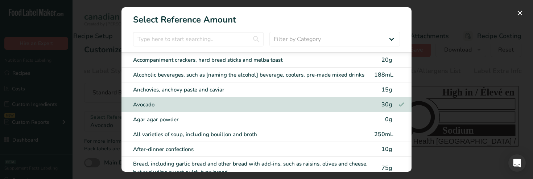
click at [222, 117] on div "Agar agar powder" at bounding box center [251, 119] width 237 height 8
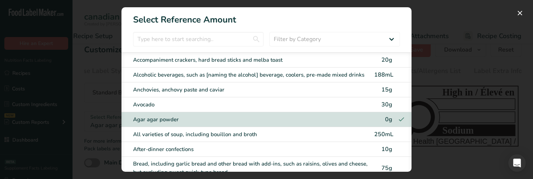
click at [222, 132] on div "All varieties of soup, including bouillon and broth" at bounding box center [251, 134] width 237 height 8
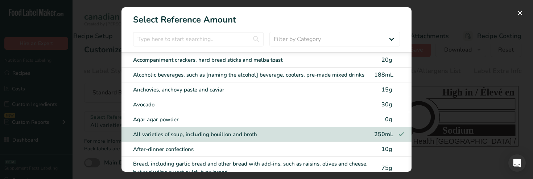
click at [225, 151] on div "After-dinner confections" at bounding box center [251, 149] width 237 height 8
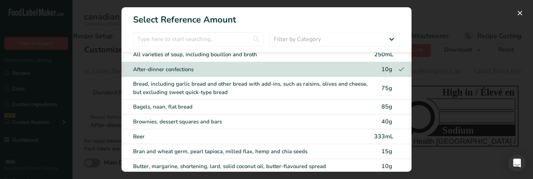
scroll to position [83, 0]
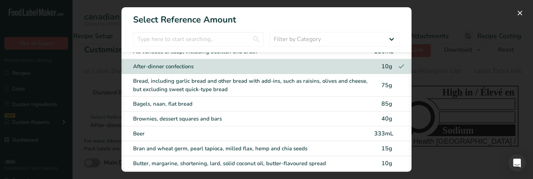
click at [229, 86] on div "Bread, including garlic bread and other bread with add-ins, such as raisins, ol…" at bounding box center [251, 85] width 237 height 16
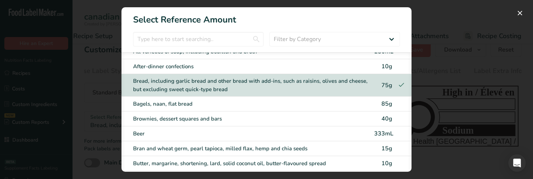
click at [230, 106] on div "Bagels, naan, flat bread" at bounding box center [251, 104] width 237 height 8
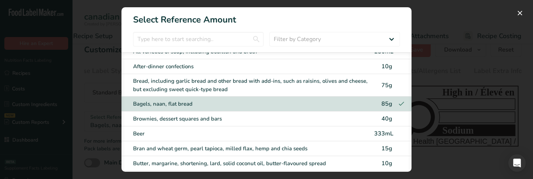
click at [232, 123] on div "Brownies, dessert squares and bars 40g" at bounding box center [266, 118] width 290 height 15
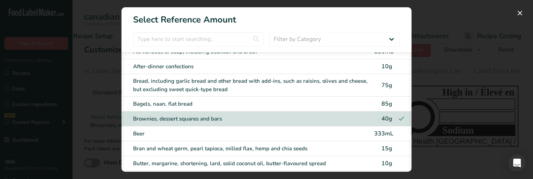
click at [236, 136] on div "Beer" at bounding box center [251, 133] width 237 height 8
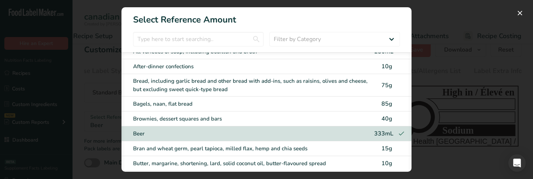
click at [243, 155] on div "Bran and wheat germ, pearl tapioca, milled flax, hemp and chia seeds 15g" at bounding box center [266, 148] width 290 height 15
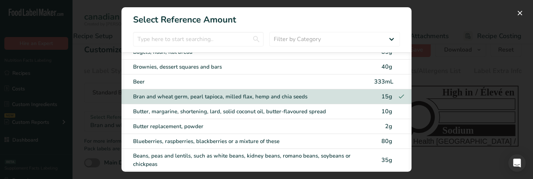
scroll to position [155, 0]
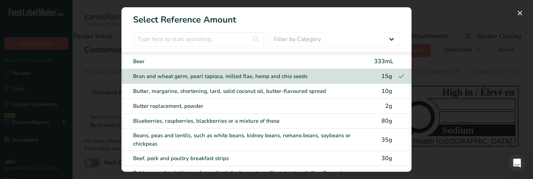
click at [247, 90] on div "Butter, margarine, shortening, lard, solid coconut oil, butter-flavoured spread" at bounding box center [251, 91] width 237 height 8
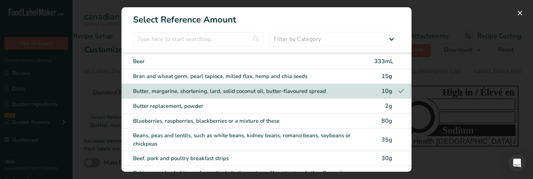
click at [248, 108] on div "Butter replacement, powder" at bounding box center [251, 106] width 237 height 8
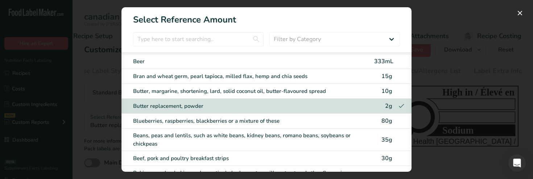
click at [250, 122] on div "Blueberries, raspberries, blackberries or a mixture of these" at bounding box center [251, 121] width 237 height 8
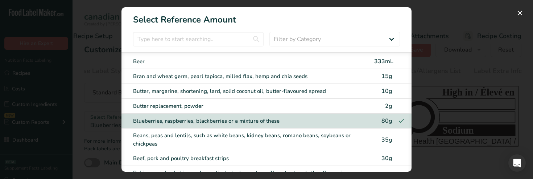
click at [254, 135] on div "Beans, peas and lentils, such as white beans, kidney beans, romano beans, soybe…" at bounding box center [251, 139] width 237 height 16
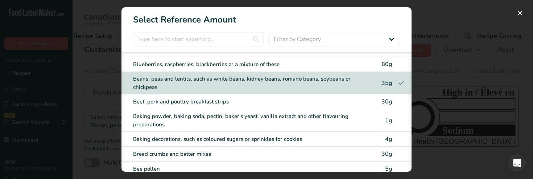
scroll to position [243, 0]
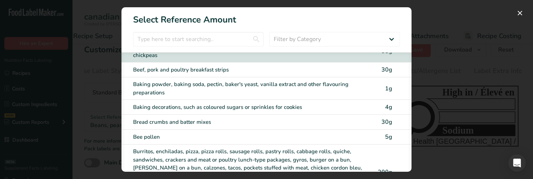
click at [258, 67] on div "Beef, pork and poultry breakfast strips" at bounding box center [251, 70] width 237 height 8
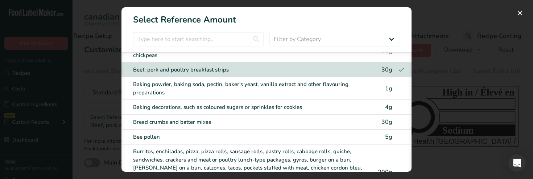
click at [258, 82] on div "Baking powder, baking soda, pectin, baker's yeast, vanilla extract and other fl…" at bounding box center [251, 88] width 237 height 16
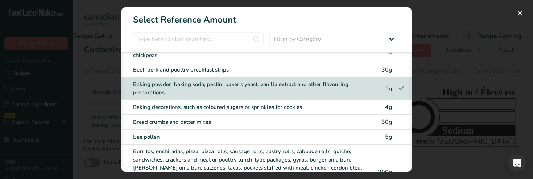
click at [257, 100] on div "Baking decorations, such as coloured sugars or sprinkles for cookies 4g" at bounding box center [266, 107] width 290 height 15
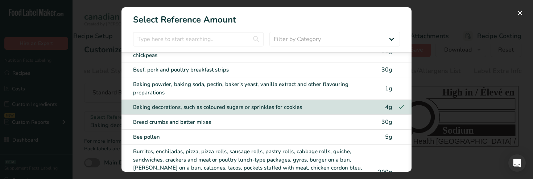
click at [256, 125] on div "Bread crumbs and batter mixes" at bounding box center [251, 122] width 237 height 8
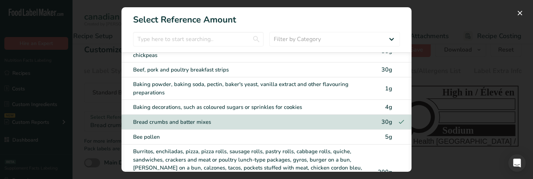
click at [258, 142] on div "Bee pollen 5g" at bounding box center [266, 136] width 290 height 15
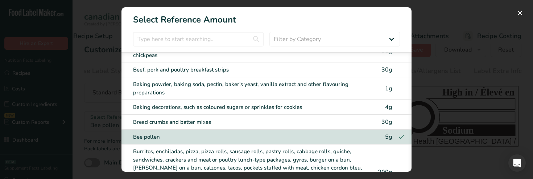
click at [259, 155] on div "Burritos, enchiladas, pizza, pizza rolls, sausage rolls, pastry rolls, cabbage …" at bounding box center [251, 171] width 237 height 49
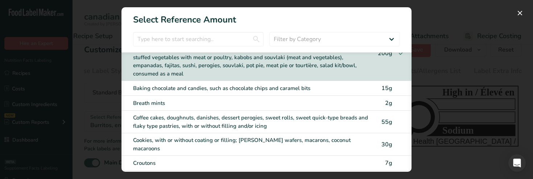
scroll to position [381, 0]
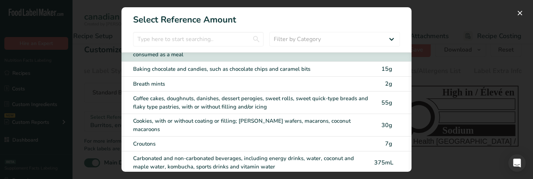
click at [252, 65] on div "Baking chocolate and candies, such as chocolate chips and caramel bits" at bounding box center [251, 69] width 237 height 8
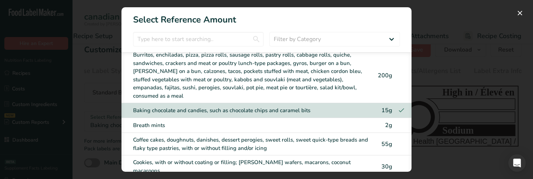
scroll to position [322, 0]
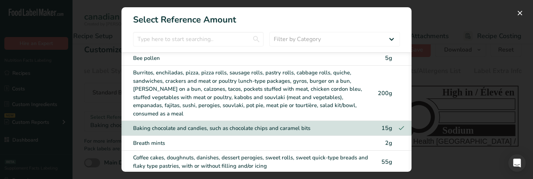
click at [253, 97] on div "Burritos, enchiladas, pizza, pizza rolls, sausage rolls, pastry rolls, cabbage …" at bounding box center [251, 92] width 237 height 49
checkbox input "true"
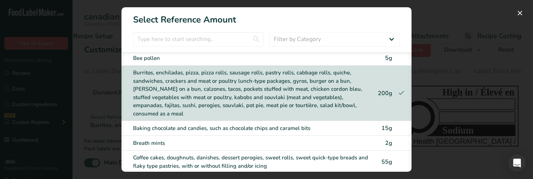
scroll to position [314, 0]
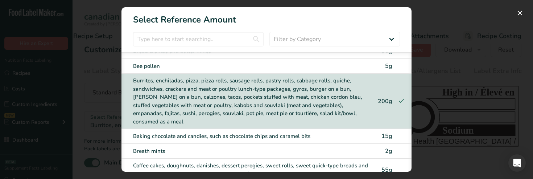
click at [420, 113] on div "FOP Category Selection Modal" at bounding box center [266, 89] width 533 height 179
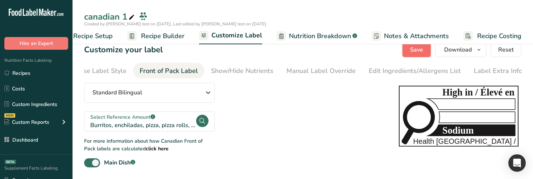
click at [412, 50] on span "Save" at bounding box center [416, 49] width 13 height 9
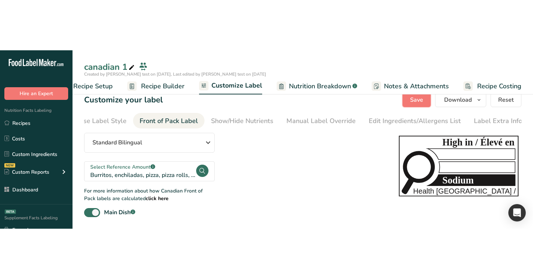
scroll to position [0, 0]
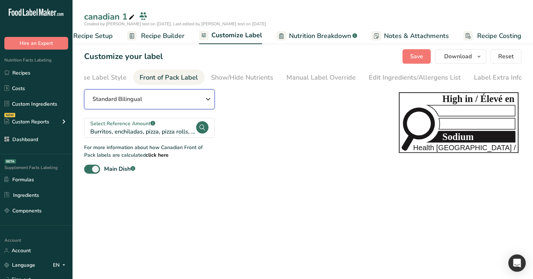
click at [176, 91] on button "Standard Bilingual" at bounding box center [149, 99] width 130 height 20
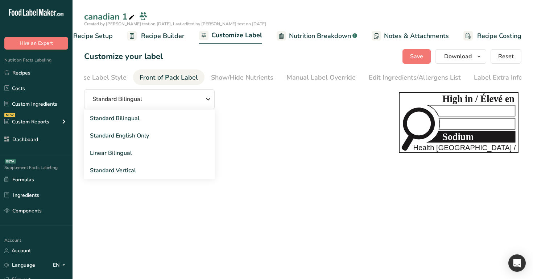
click at [261, 147] on div "Standard Bilingual Standard Bilingual Standard English Only Linear Bilingual St…" at bounding box center [234, 131] width 300 height 84
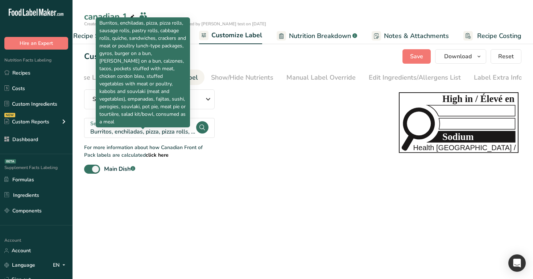
click at [160, 132] on div "Burritos, enchiladas, pizza, pizza rolls, sausage rolls, pastry rolls, cabbage …" at bounding box center [142, 132] width 105 height 9
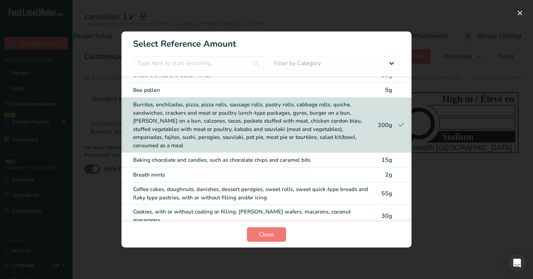
click at [63, 102] on div "FOP Category Selection Modal" at bounding box center [266, 139] width 533 height 279
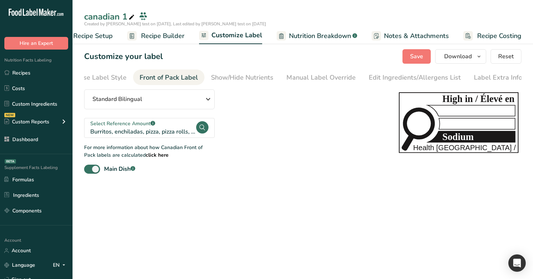
click at [168, 40] on span "Recipe Builder" at bounding box center [162, 36] width 43 height 10
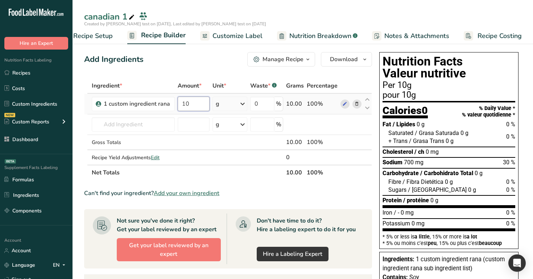
click at [194, 101] on input "10" at bounding box center [194, 104] width 32 height 14
type input "1000"
click at [222, 57] on div "Add Ingredients Manage Recipe Delete Recipe Duplicate Recipe Scale Recipe Save …" at bounding box center [228, 59] width 288 height 14
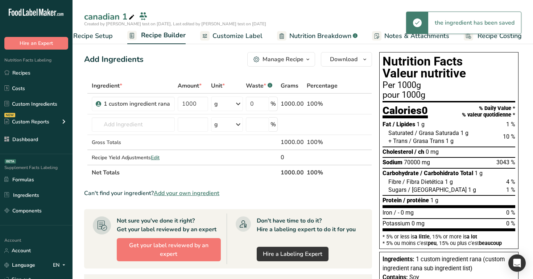
click at [234, 34] on span "Customize Label" at bounding box center [237, 36] width 50 height 10
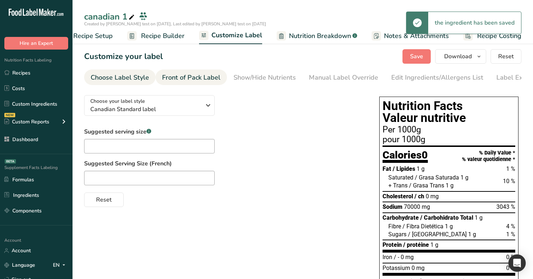
click at [194, 78] on div "Front of Pack Label" at bounding box center [191, 78] width 58 height 10
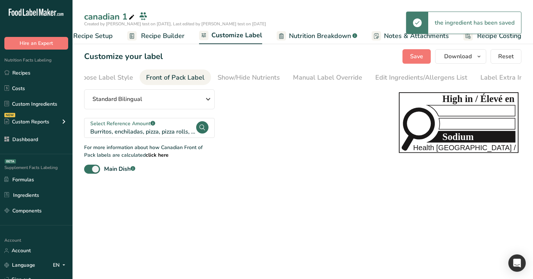
scroll to position [0, 22]
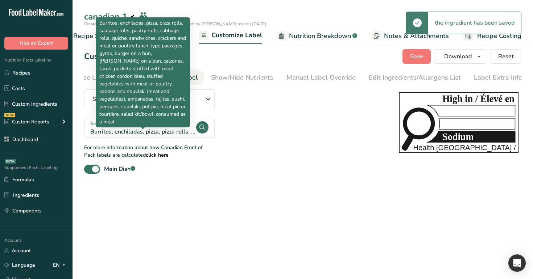
click at [176, 133] on div "Burritos, enchiladas, pizza, pizza rolls, sausage rolls, pastry rolls, cabbage …" at bounding box center [142, 132] width 105 height 9
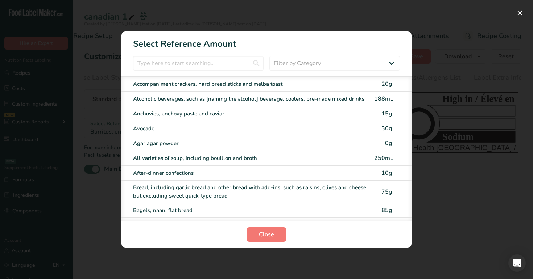
click at [211, 87] on div "Accompaniment crackers, hard bread sticks and melba toast" at bounding box center [251, 84] width 237 height 8
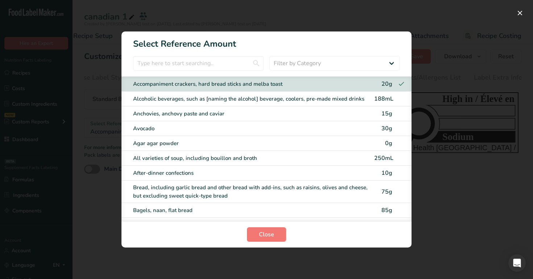
click at [422, 24] on div "FOP Category Selection Modal" at bounding box center [266, 139] width 533 height 279
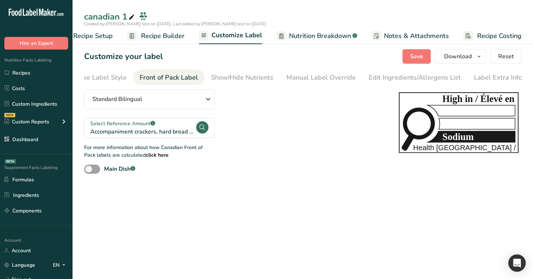
click at [164, 36] on span "Recipe Builder" at bounding box center [162, 36] width 43 height 10
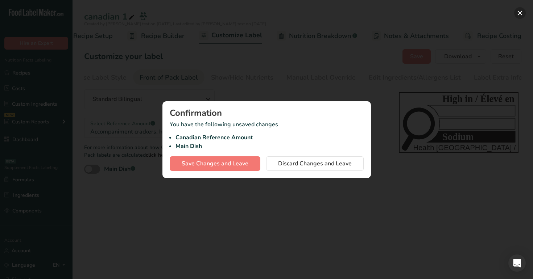
click at [519, 12] on button "button" at bounding box center [520, 13] width 12 height 12
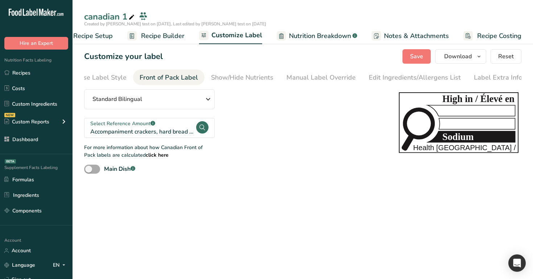
click at [96, 170] on span at bounding box center [92, 169] width 16 height 9
click at [89, 170] on input "Main Dish .a-a{fill:#347362;}.b-a{fill:#fff;}" at bounding box center [86, 169] width 5 height 5
click at [96, 170] on span at bounding box center [92, 169] width 16 height 9
click at [89, 170] on input "Main Dish .a-a{fill:#347362;}.b-a{fill:#fff;}" at bounding box center [86, 169] width 5 height 5
click at [96, 170] on span at bounding box center [92, 169] width 16 height 9
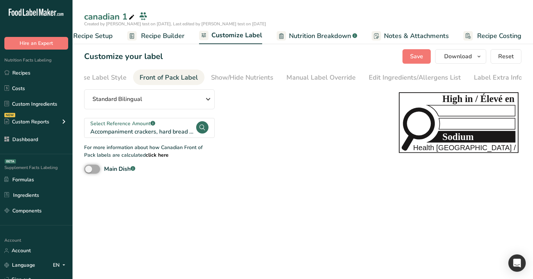
click at [89, 170] on input "Main Dish .a-a{fill:#347362;}.b-a{fill:#fff;}" at bounding box center [86, 169] width 5 height 5
click at [96, 170] on span at bounding box center [92, 169] width 16 height 9
click at [89, 170] on input "Main Dish .a-a{fill:#347362;}.b-a{fill:#fff;}" at bounding box center [86, 169] width 5 height 5
click at [96, 170] on span at bounding box center [92, 169] width 16 height 9
click at [89, 170] on input "Main Dish .a-a{fill:#347362;}.b-a{fill:#fff;}" at bounding box center [86, 169] width 5 height 5
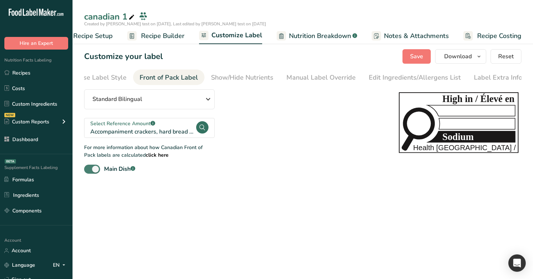
click at [96, 170] on span at bounding box center [92, 169] width 16 height 9
click at [89, 170] on input "Main Dish .a-a{fill:#347362;}.b-a{fill:#fff;}" at bounding box center [86, 169] width 5 height 5
click at [96, 170] on span at bounding box center [92, 169] width 16 height 9
click at [89, 170] on input "Main Dish .a-a{fill:#347362;}.b-a{fill:#fff;}" at bounding box center [86, 169] width 5 height 5
click at [96, 170] on span at bounding box center [92, 169] width 16 height 9
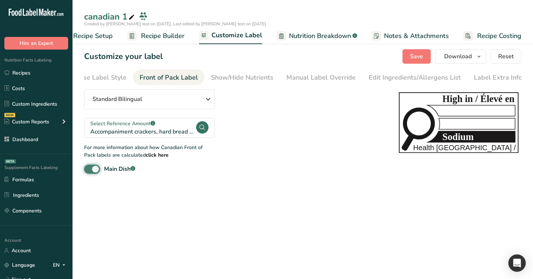
click at [89, 170] on input "Main Dish .a-a{fill:#347362;}.b-a{fill:#fff;}" at bounding box center [86, 169] width 5 height 5
click at [96, 170] on span at bounding box center [92, 169] width 16 height 9
click at [89, 170] on input "Main Dish .a-a{fill:#347362;}.b-a{fill:#fff;}" at bounding box center [86, 169] width 5 height 5
checkbox input "true"
click at [155, 128] on div "Select Reference Amount .a-a{fill:#347362;}.b-a{fill:#fff;}" at bounding box center [142, 124] width 105 height 8
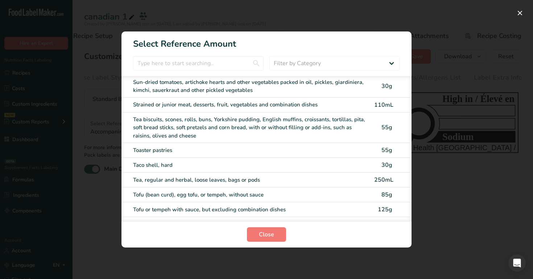
scroll to position [3354, 0]
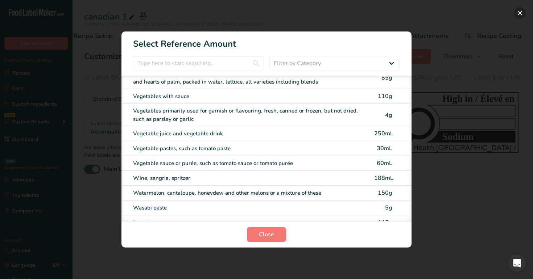
click at [518, 15] on button "FOP Category Selection Modal" at bounding box center [520, 13] width 12 height 12
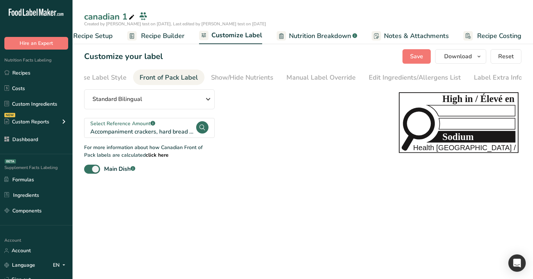
click at [168, 36] on span "Recipe Builder" at bounding box center [162, 36] width 43 height 10
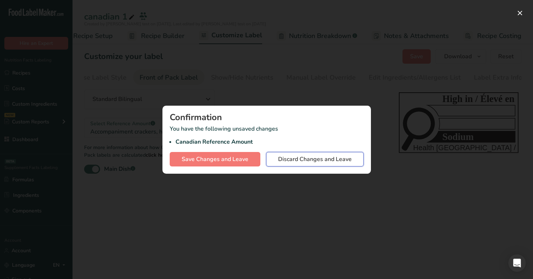
click at [282, 159] on span "Discard Changes and Leave" at bounding box center [315, 159] width 74 height 9
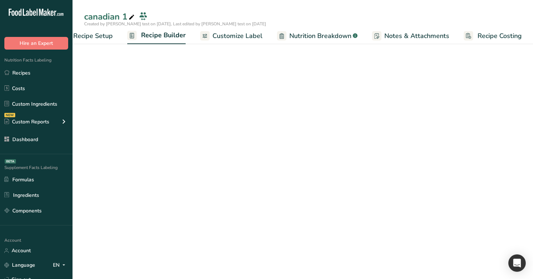
scroll to position [0, 25]
